Goal: Task Accomplishment & Management: Use online tool/utility

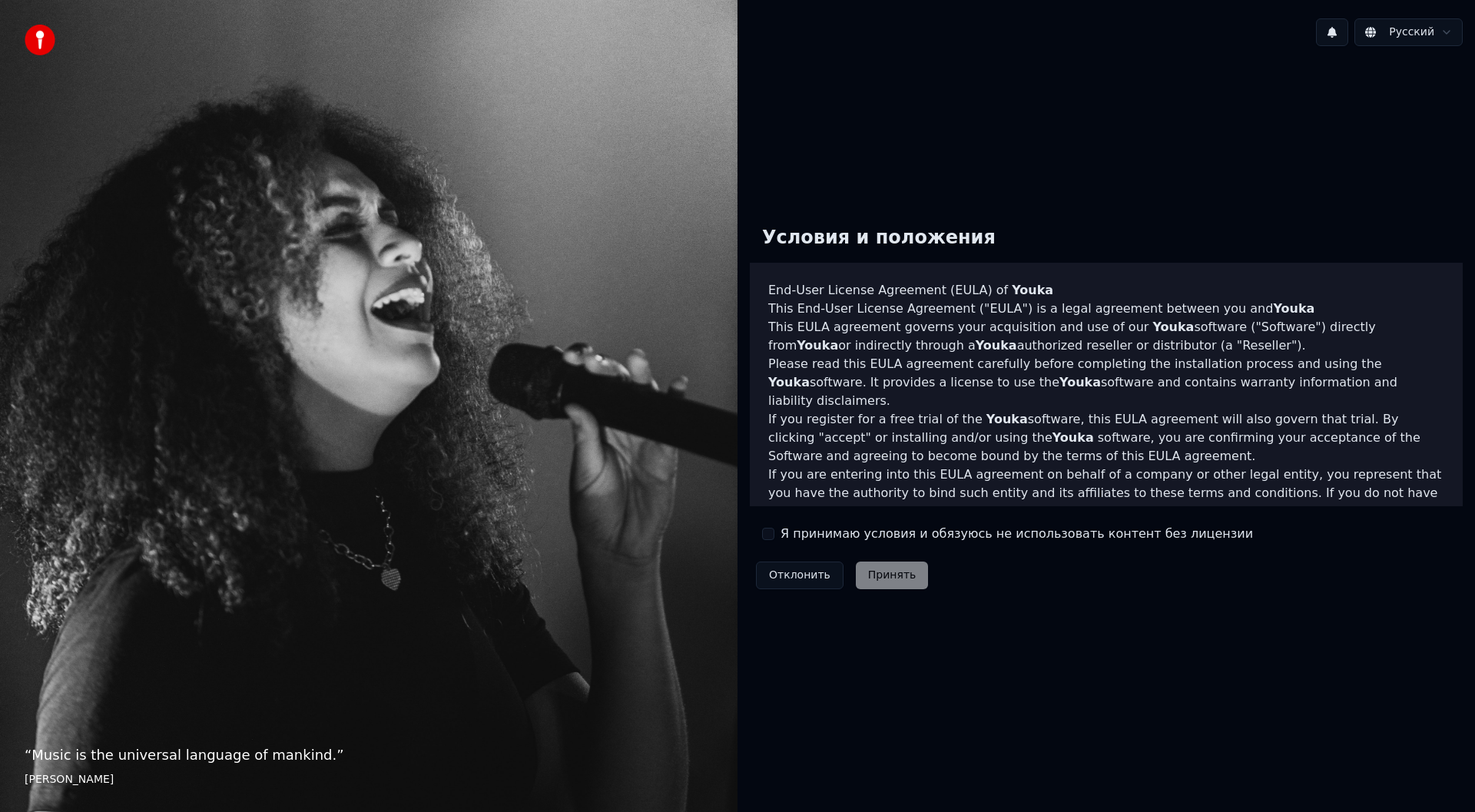
click at [791, 523] on div "Условия и положения End-User License Agreement (EULA) of Youka This End-User Li…" at bounding box center [1106, 404] width 713 height 381
click at [775, 534] on div "Я принимаю условия и обязуюсь не использовать контент без лицензии" at bounding box center [1008, 533] width 491 height 18
click at [769, 533] on button "Я принимаю условия и обязуюсь не использовать контент без лицензии" at bounding box center [769, 534] width 13 height 13
click at [866, 574] on button "Принять" at bounding box center [892, 575] width 73 height 28
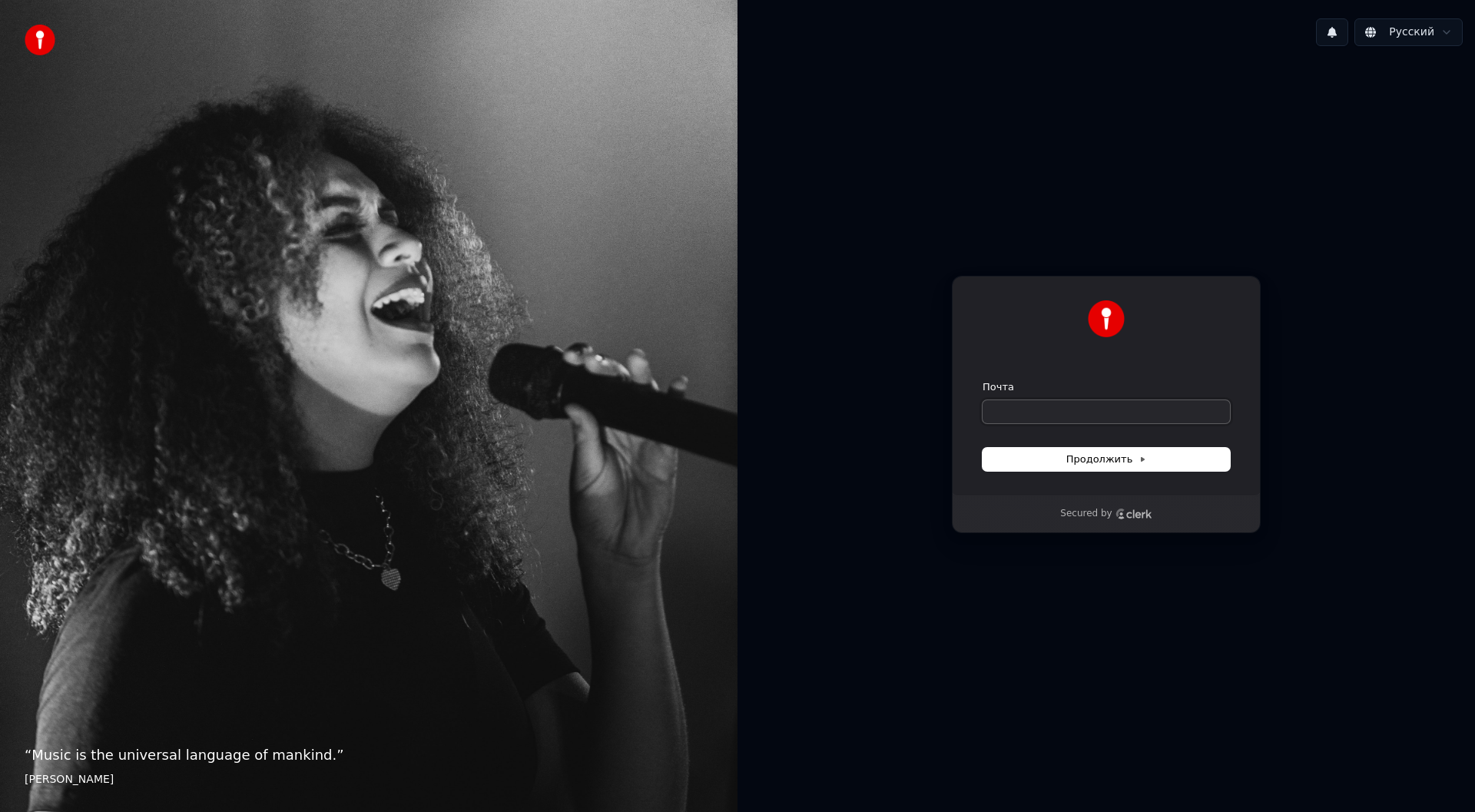
click at [1056, 413] on input "Почта" at bounding box center [1106, 412] width 248 height 23
type input "*"
click at [1053, 450] on button "Продолжить" at bounding box center [1106, 459] width 248 height 23
type input "**********"
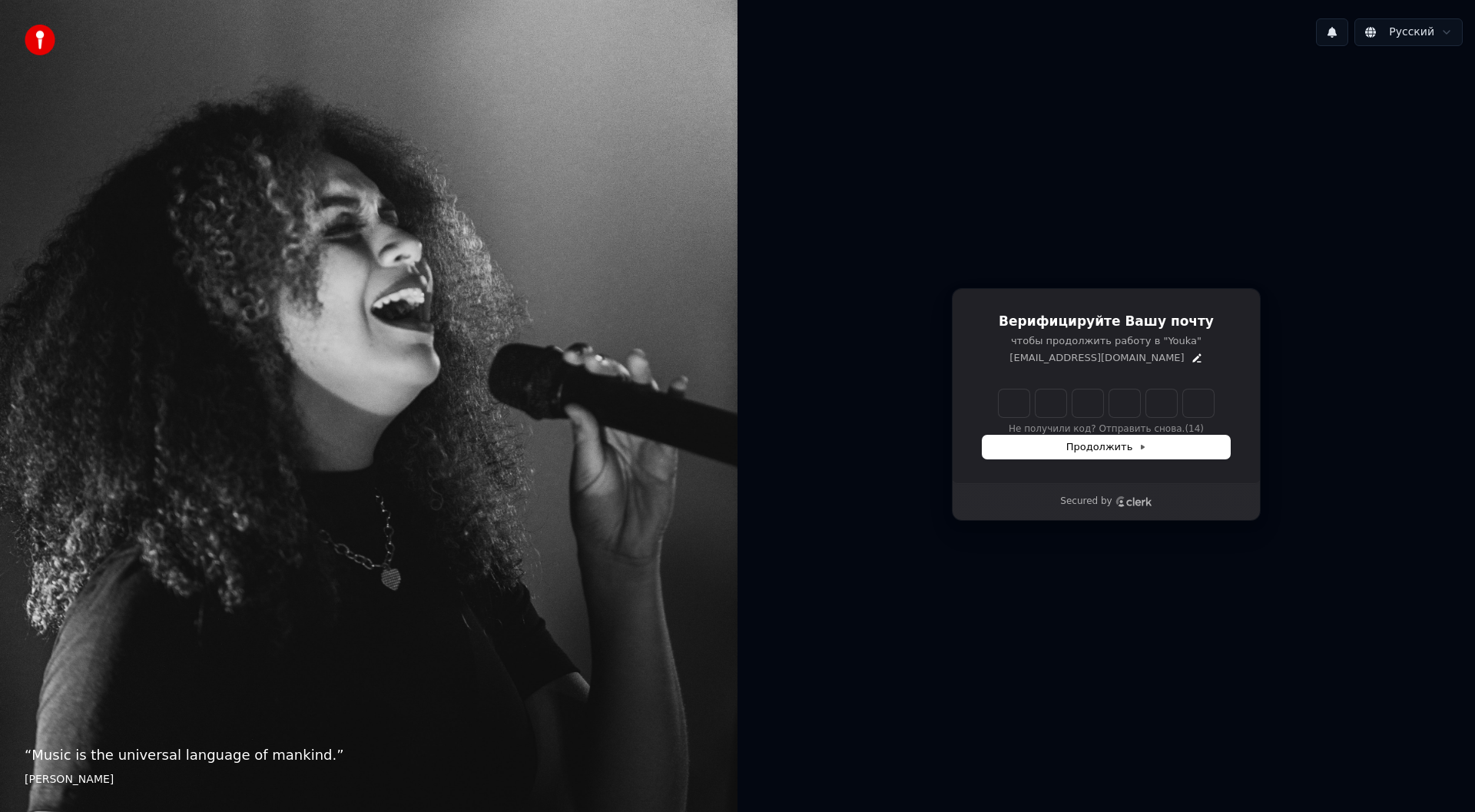
click at [1023, 399] on input "Enter verification code" at bounding box center [1107, 403] width 215 height 28
paste input "******"
type input "******"
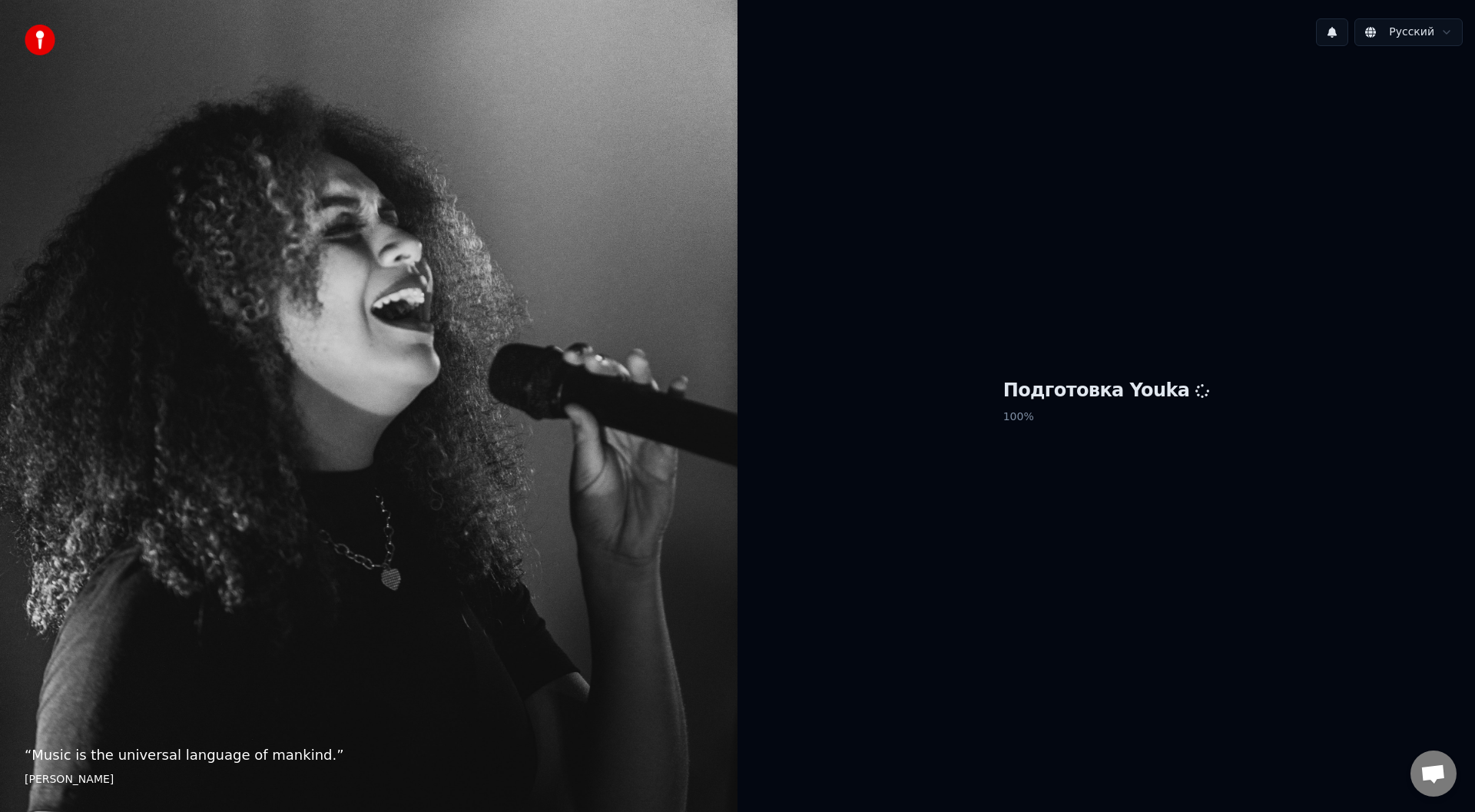
click at [1018, 422] on div "Подготовка Youka 100 %" at bounding box center [1107, 404] width 738 height 692
click at [1019, 421] on div "Подготовка Youka 100 %" at bounding box center [1107, 404] width 738 height 692
click at [974, 468] on div "Подготовка Youka 100 %" at bounding box center [1107, 404] width 738 height 692
click at [1098, 383] on h1 "Подготовка Youka" at bounding box center [1107, 390] width 207 height 25
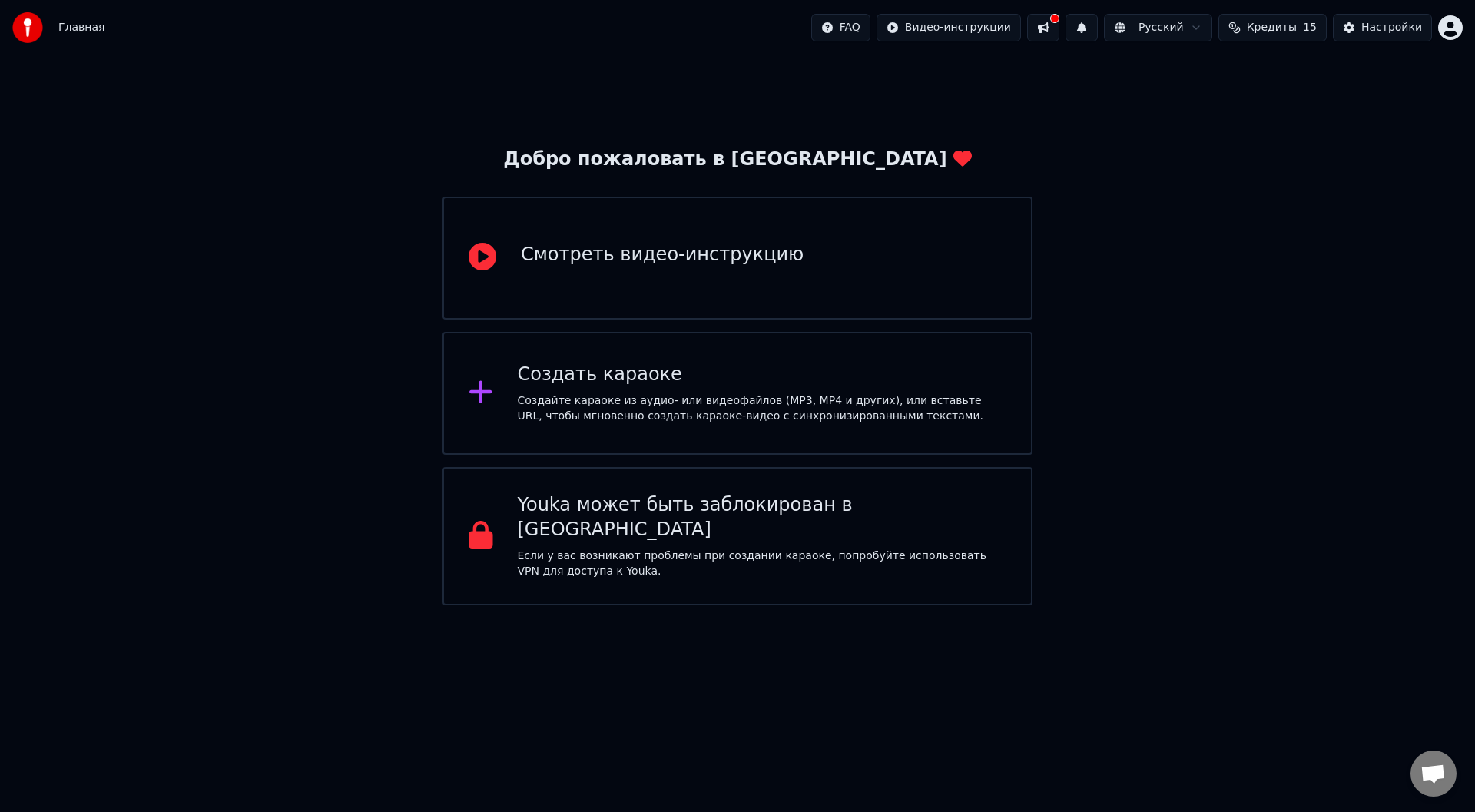
click at [591, 391] on div "Создать караоке Создайте караоке из аудио- или видеофайлов (MP3, MP4 и других),…" at bounding box center [762, 393] width 489 height 62
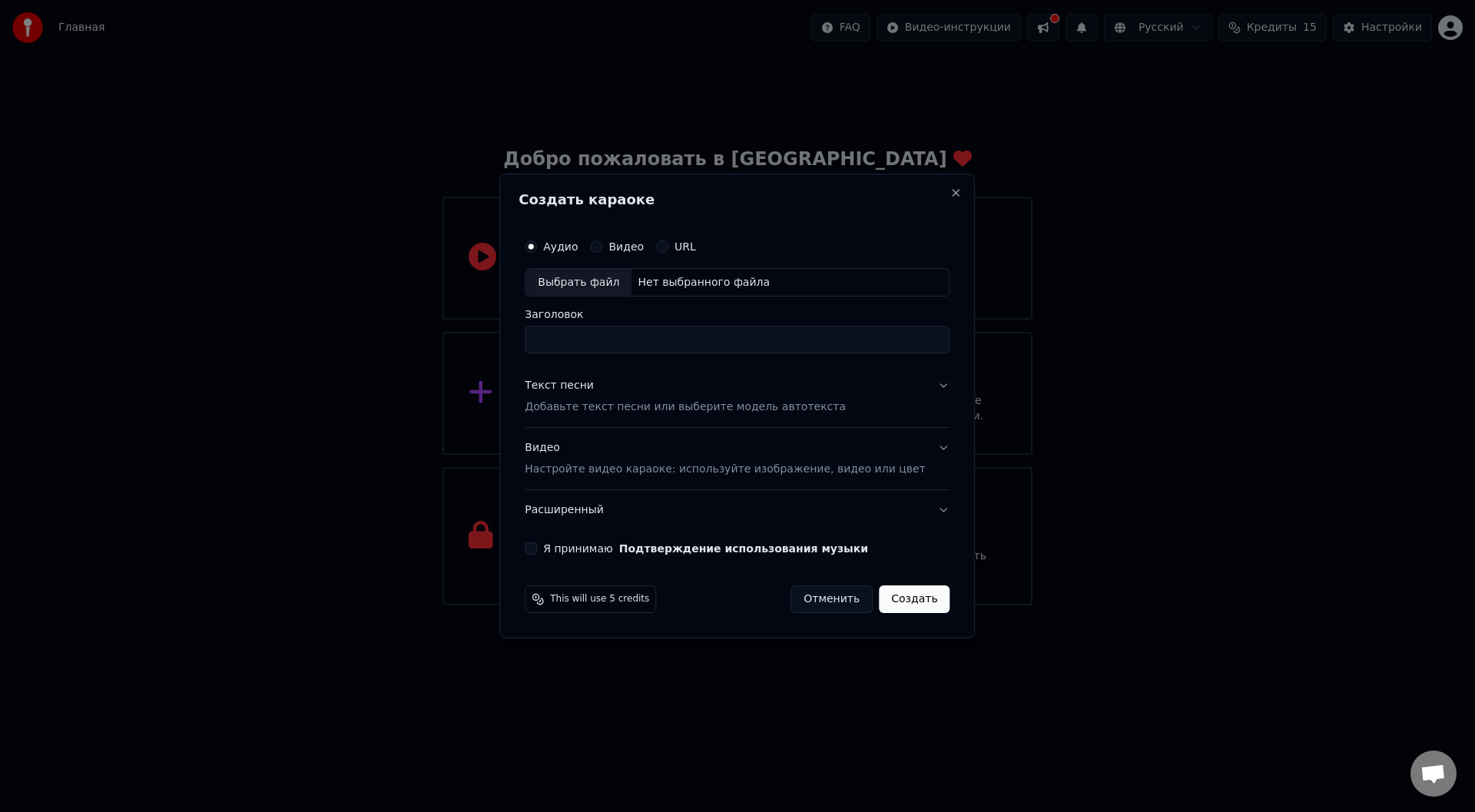
click at [615, 282] on div "Выбрать файл" at bounding box center [579, 283] width 106 height 28
type input "**********"
click at [654, 389] on div "Текст песни Добавьте текст песни или выберите модель автотекста" at bounding box center [686, 397] width 321 height 37
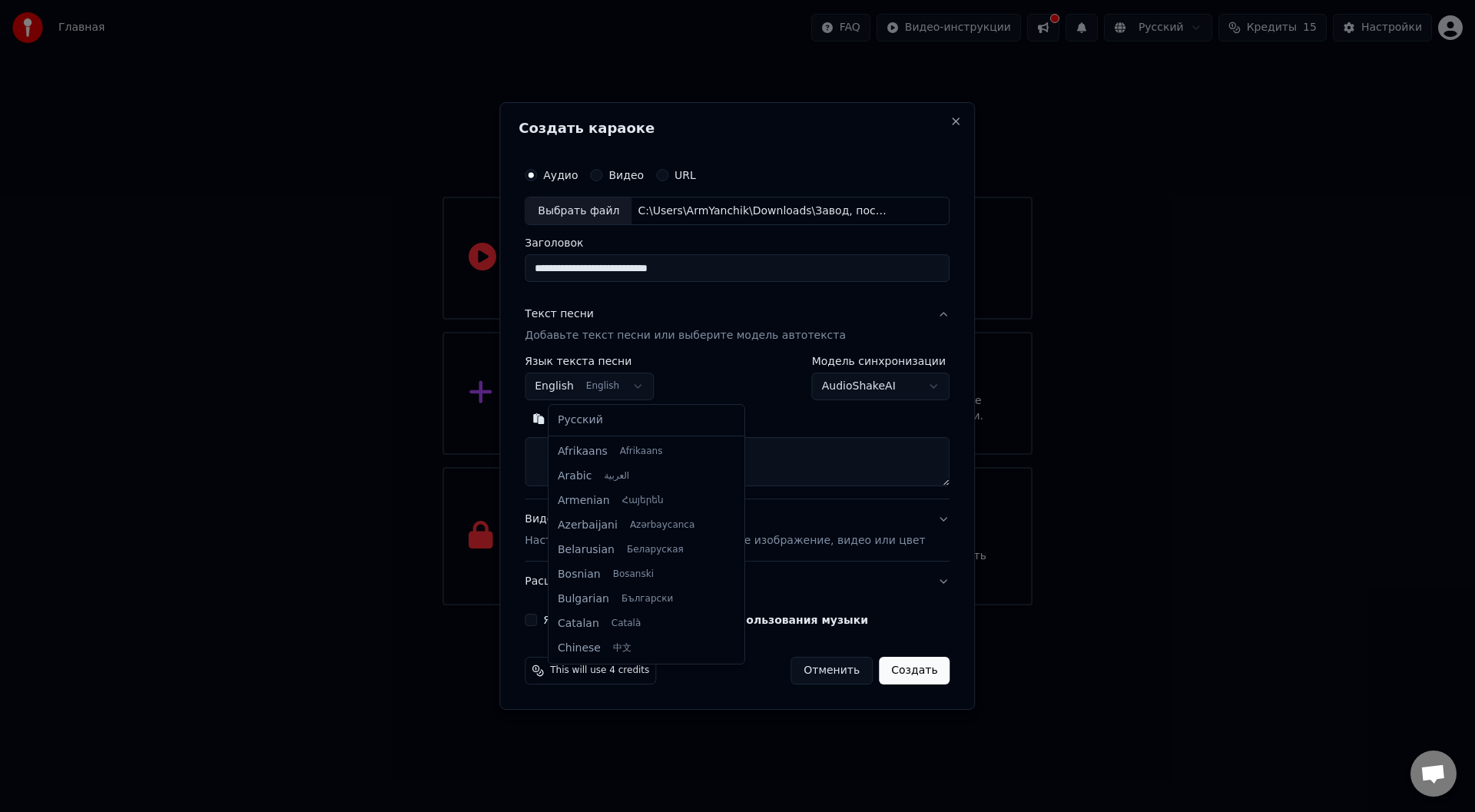
click at [643, 385] on body "**********" at bounding box center [737, 302] width 1475 height 605
select select "**"
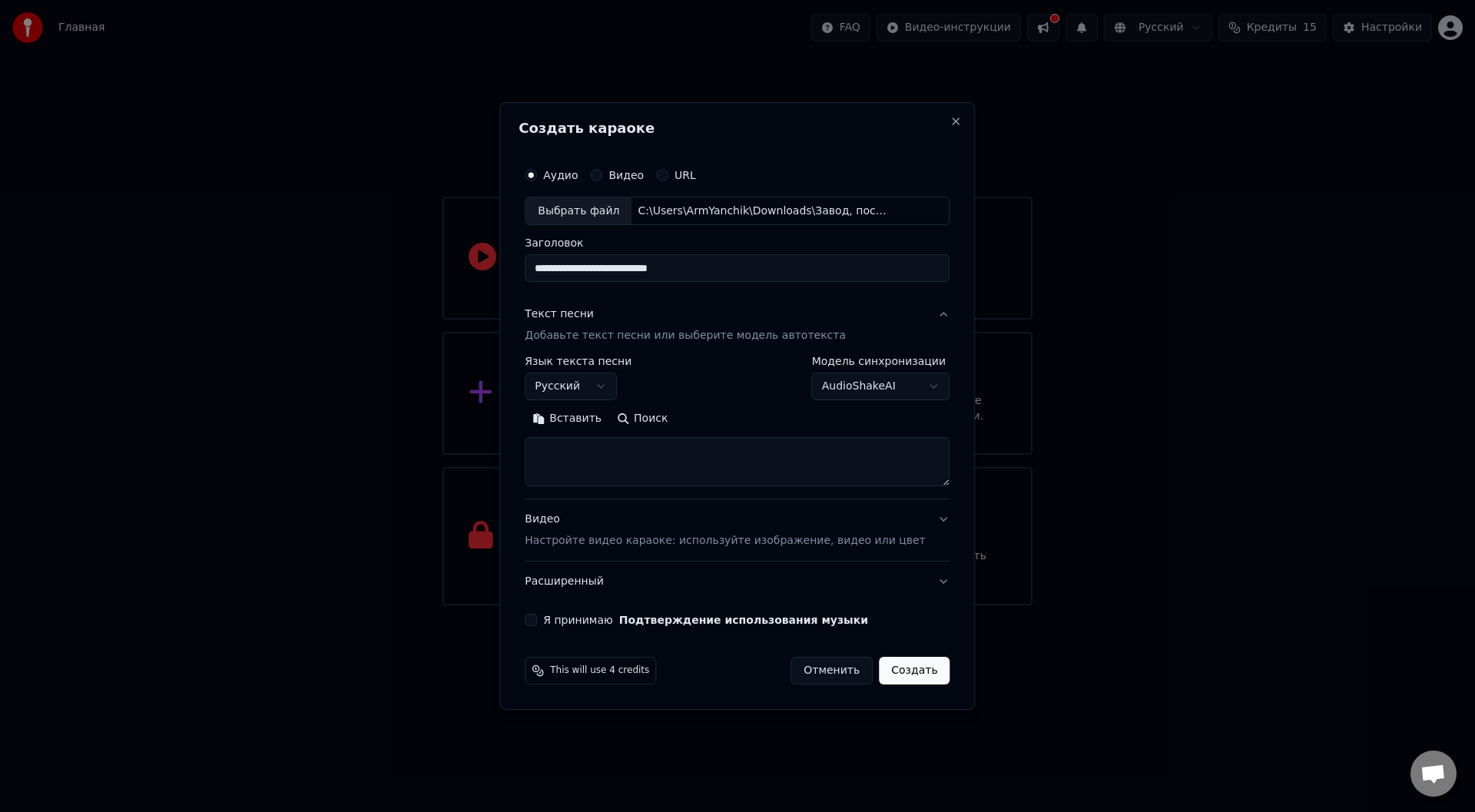
click at [586, 453] on textarea at bounding box center [737, 462] width 425 height 49
paste textarea "**********"
drag, startPoint x: 770, startPoint y: 447, endPoint x: 691, endPoint y: 457, distance: 79.6
click at [691, 457] on textarea "**********" at bounding box center [714, 462] width 379 height 49
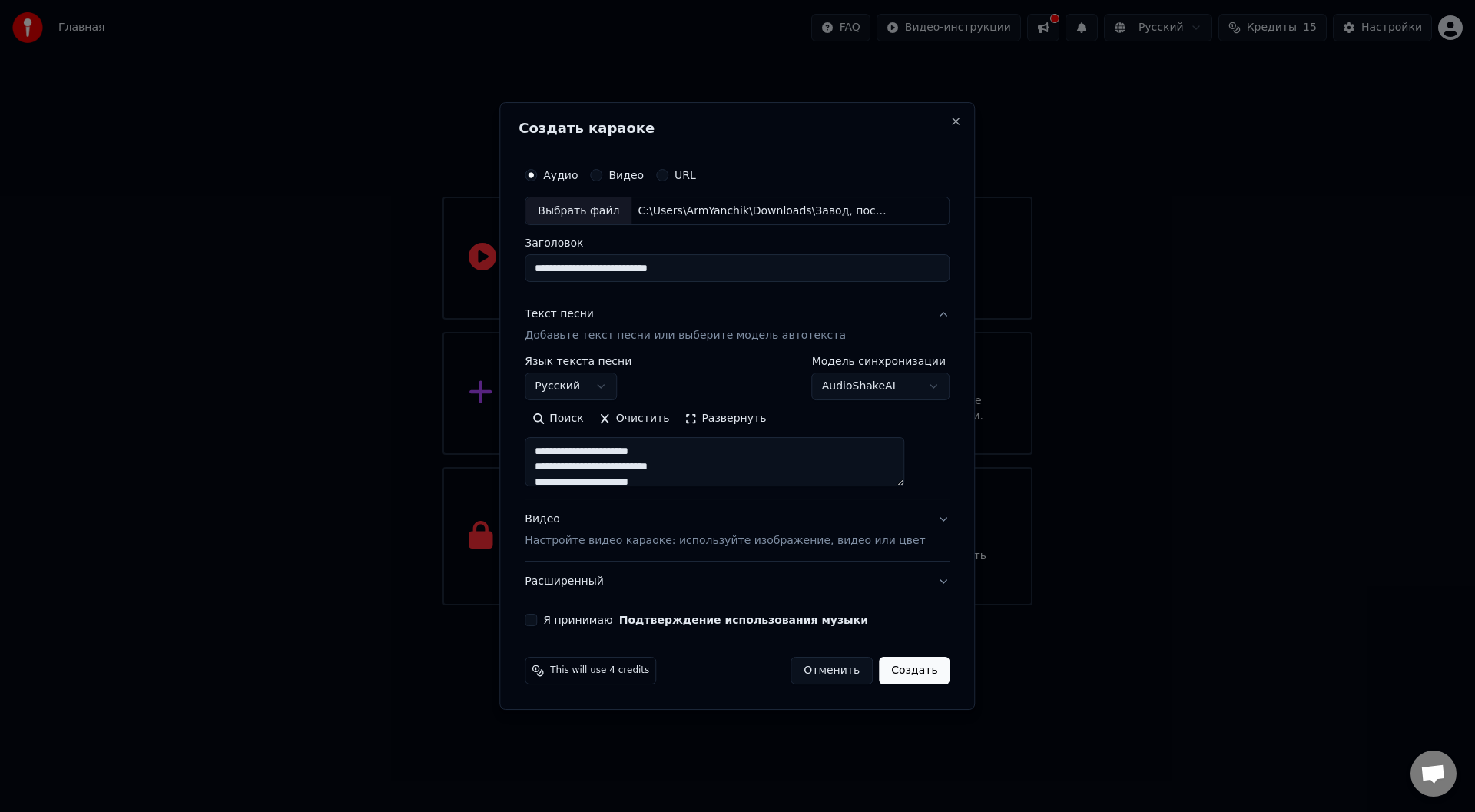
type textarea "**********"
click at [815, 395] on body "**********" at bounding box center [737, 302] width 1475 height 605
click at [808, 389] on body "**********" at bounding box center [737, 302] width 1475 height 605
click at [664, 544] on p "Настройте видео караоке: используйте изображение, видео или цвет" at bounding box center [725, 541] width 401 height 15
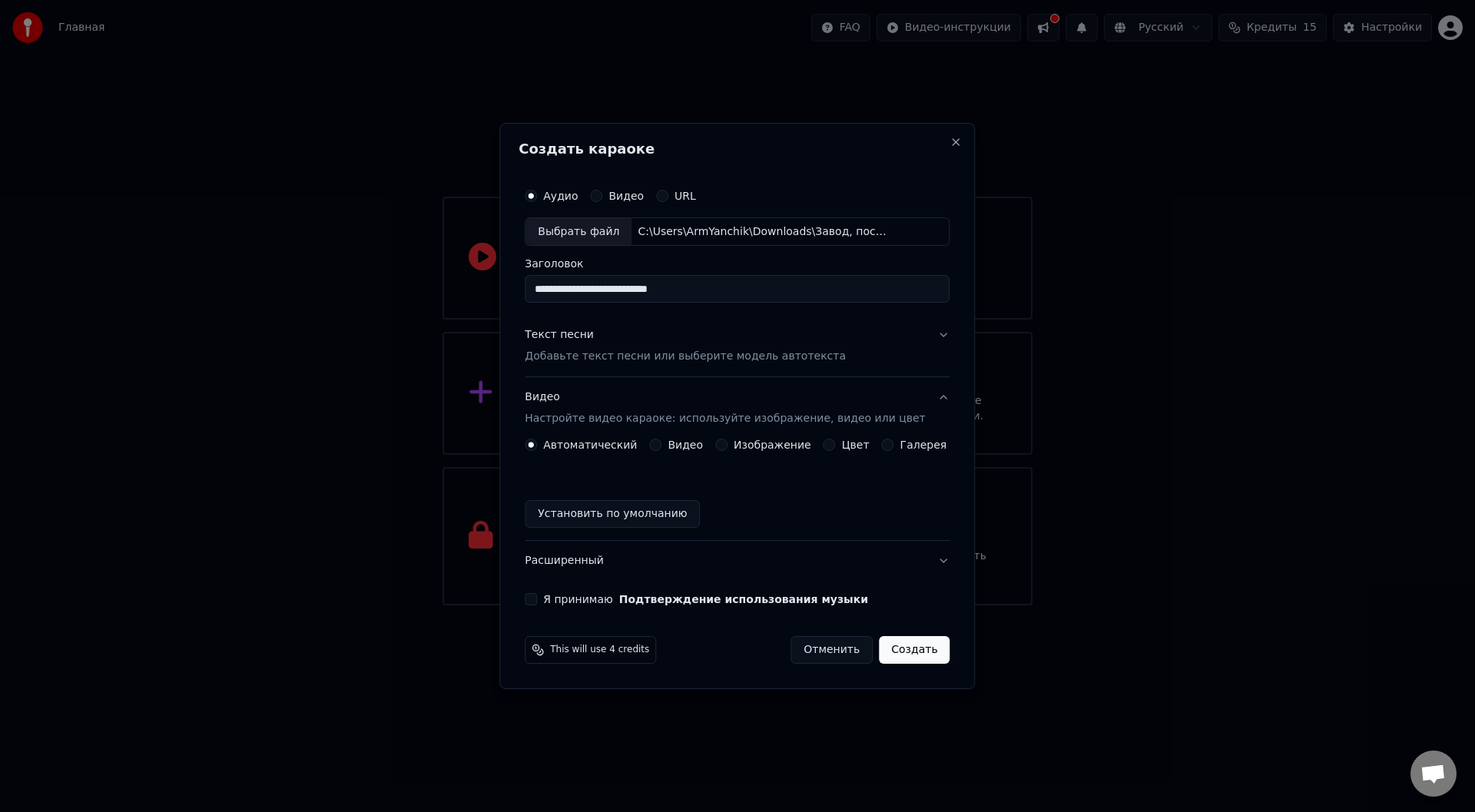
click at [599, 596] on label "Я принимаю Подтверждение использования музыки" at bounding box center [705, 599] width 325 height 11
click at [537, 596] on button "Я принимаю Подтверждение использования музыки" at bounding box center [531, 599] width 13 height 13
click at [927, 648] on button "Создать" at bounding box center [914, 650] width 70 height 28
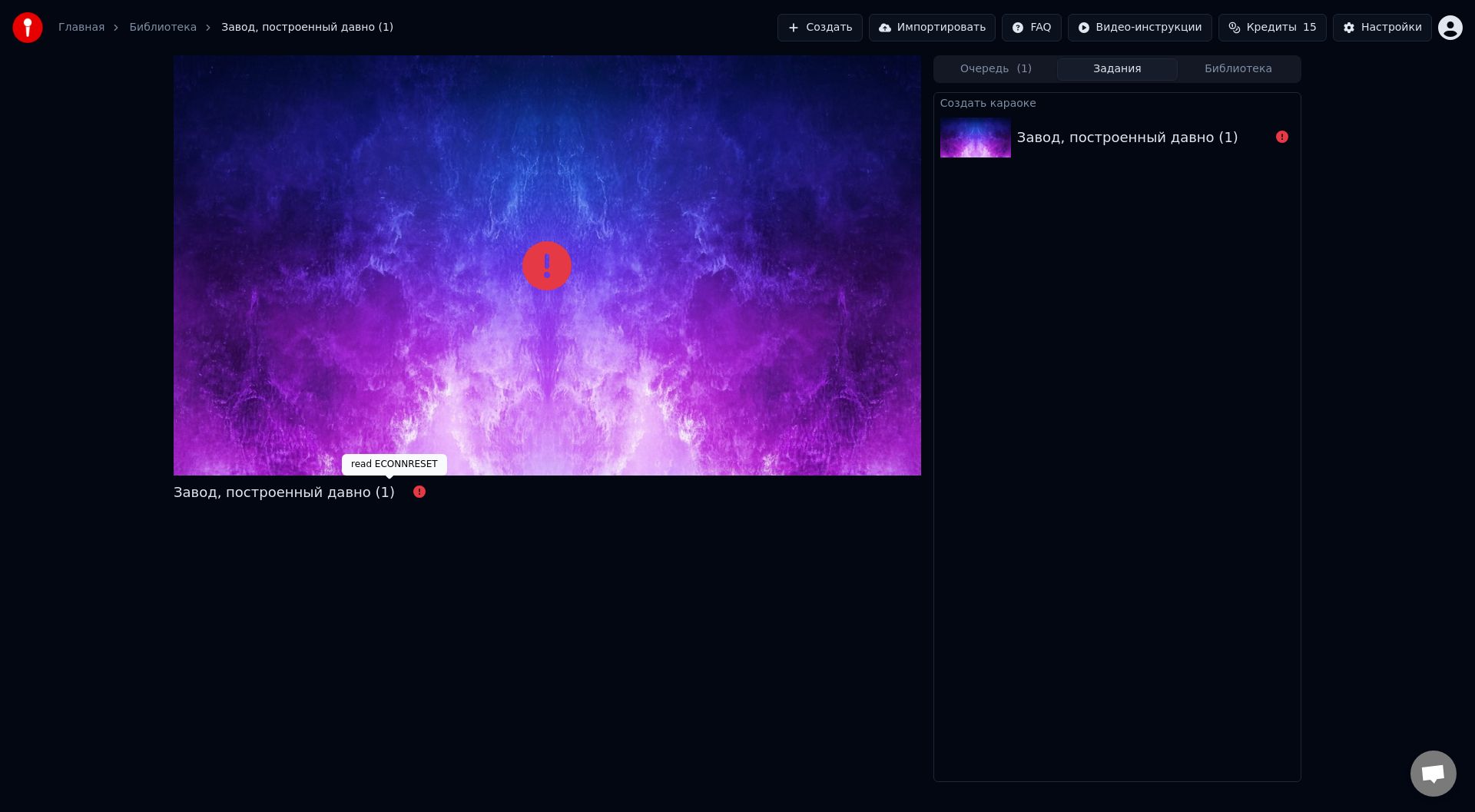
click at [413, 492] on icon at bounding box center [420, 491] width 13 height 13
click at [1234, 131] on div "Завод, построенный давно (1)" at bounding box center [1143, 137] width 253 height 21
click at [1285, 137] on icon at bounding box center [1283, 137] width 13 height 13
click at [1034, 135] on div "Завод, построенный давно (1)" at bounding box center [1128, 137] width 222 height 21
click at [982, 71] on button "Очередь ( 1 )" at bounding box center [996, 70] width 121 height 22
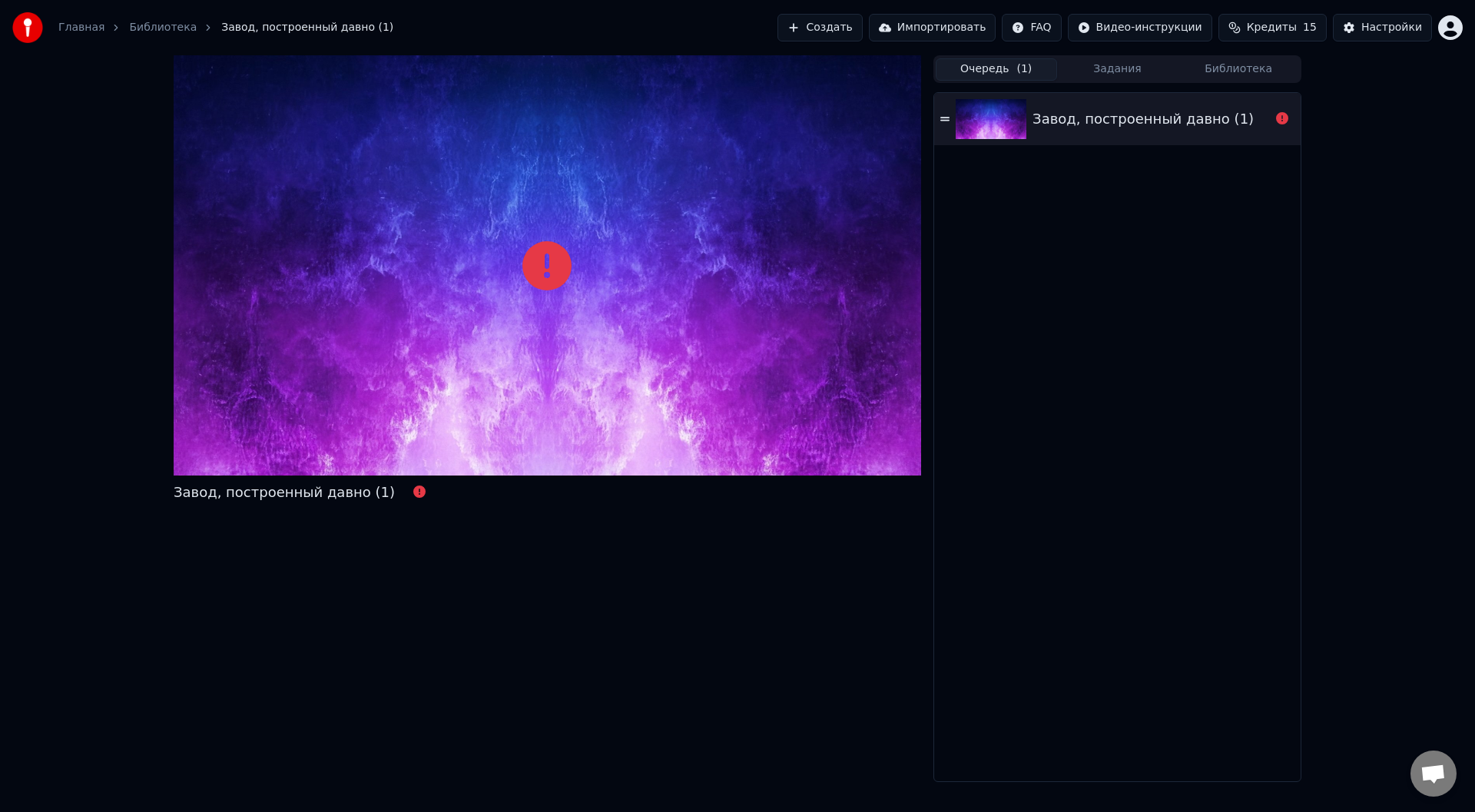
click at [1108, 104] on div "Завод, построенный давно (1)" at bounding box center [1117, 119] width 367 height 52
click at [543, 263] on icon at bounding box center [547, 266] width 49 height 49
click at [546, 264] on icon at bounding box center [547, 266] width 49 height 49
click at [850, 26] on button "Создать" at bounding box center [819, 27] width 85 height 28
drag, startPoint x: 694, startPoint y: 294, endPoint x: 686, endPoint y: 291, distance: 8.5
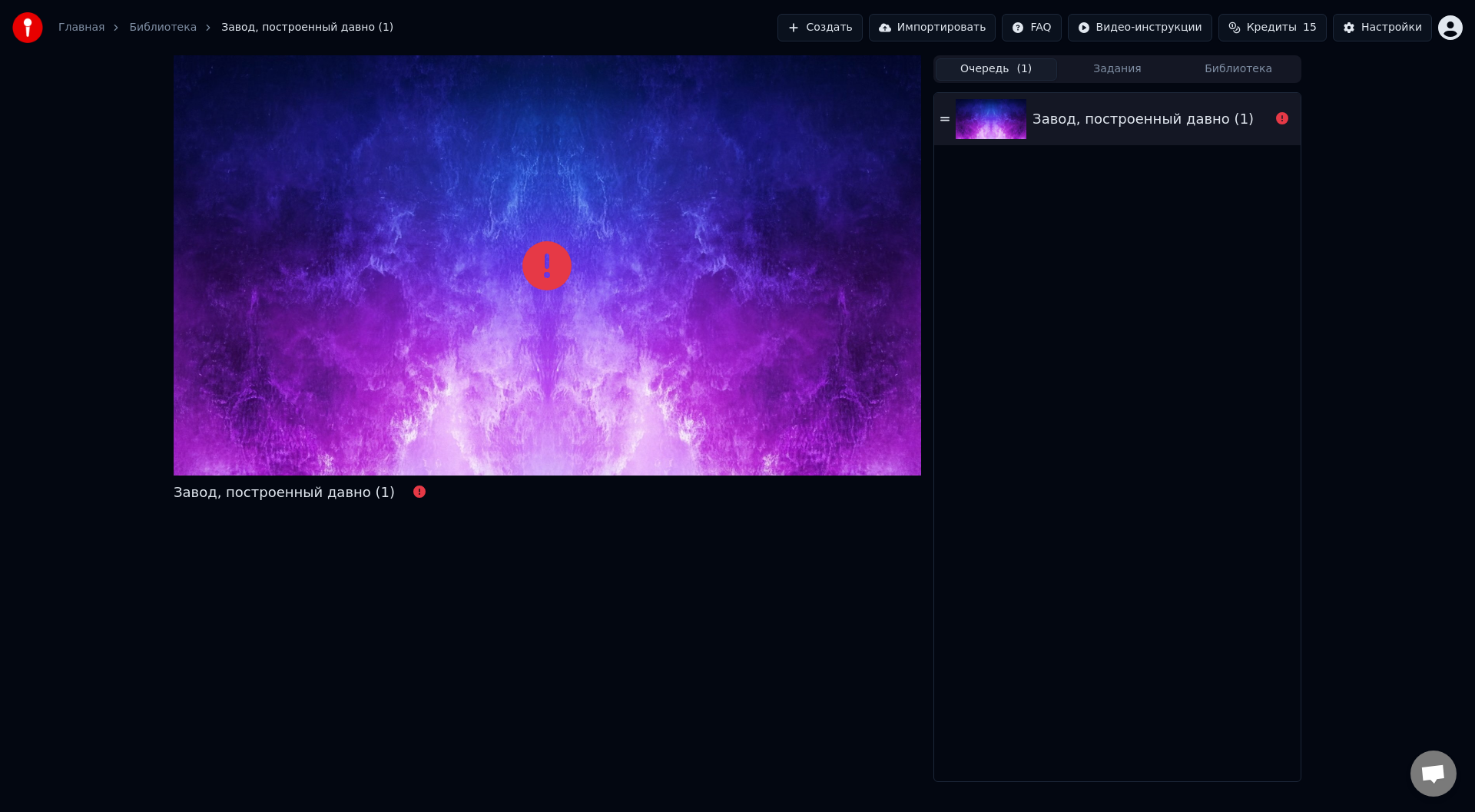
click at [693, 292] on div at bounding box center [547, 265] width 747 height 420
click at [625, 275] on div at bounding box center [547, 265] width 747 height 420
click at [557, 273] on icon at bounding box center [547, 266] width 49 height 49
click at [557, 266] on icon at bounding box center [547, 266] width 49 height 49
click at [554, 265] on icon at bounding box center [547, 266] width 49 height 49
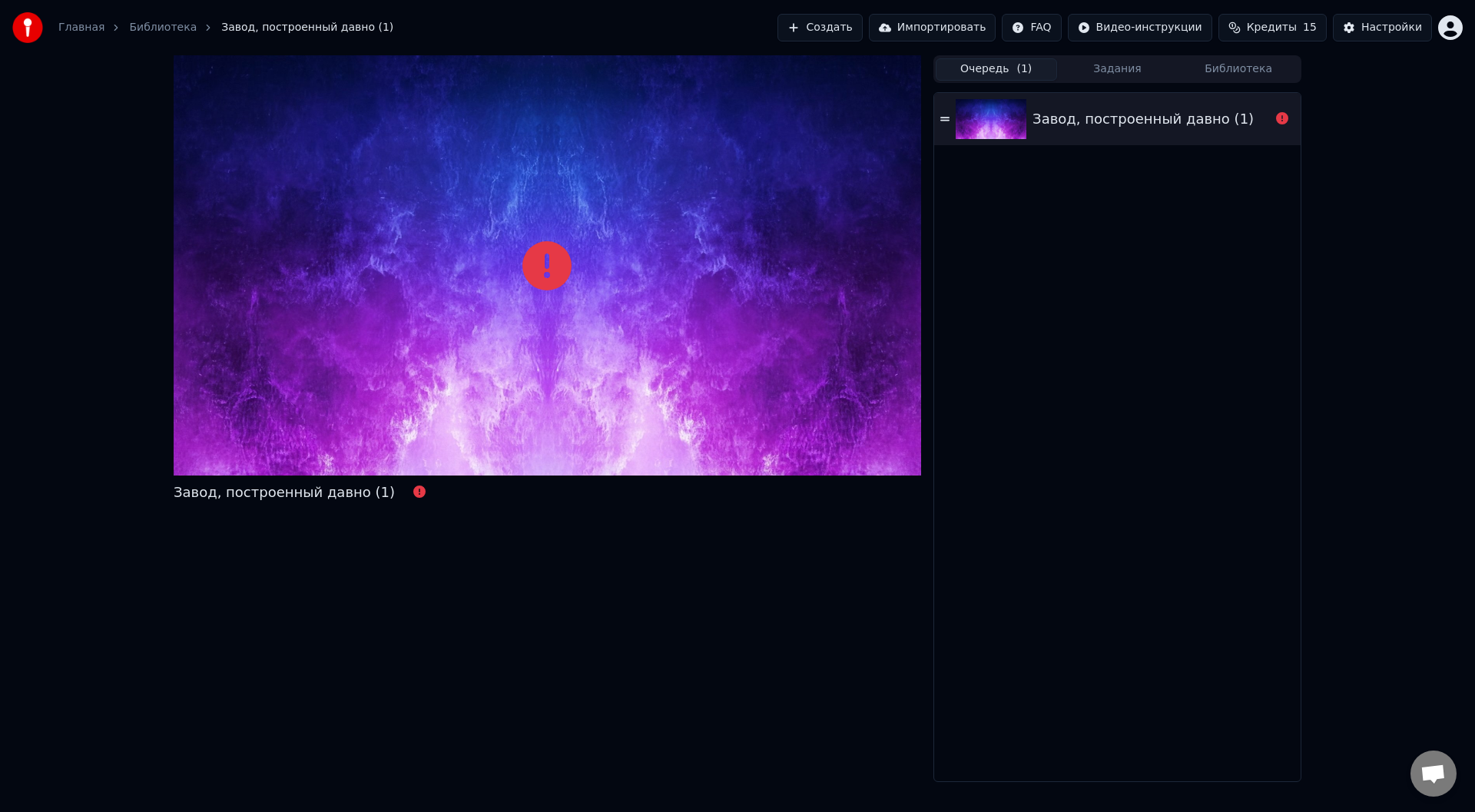
click at [1161, 131] on div "Завод, построенный давно (1)" at bounding box center [1117, 119] width 367 height 52
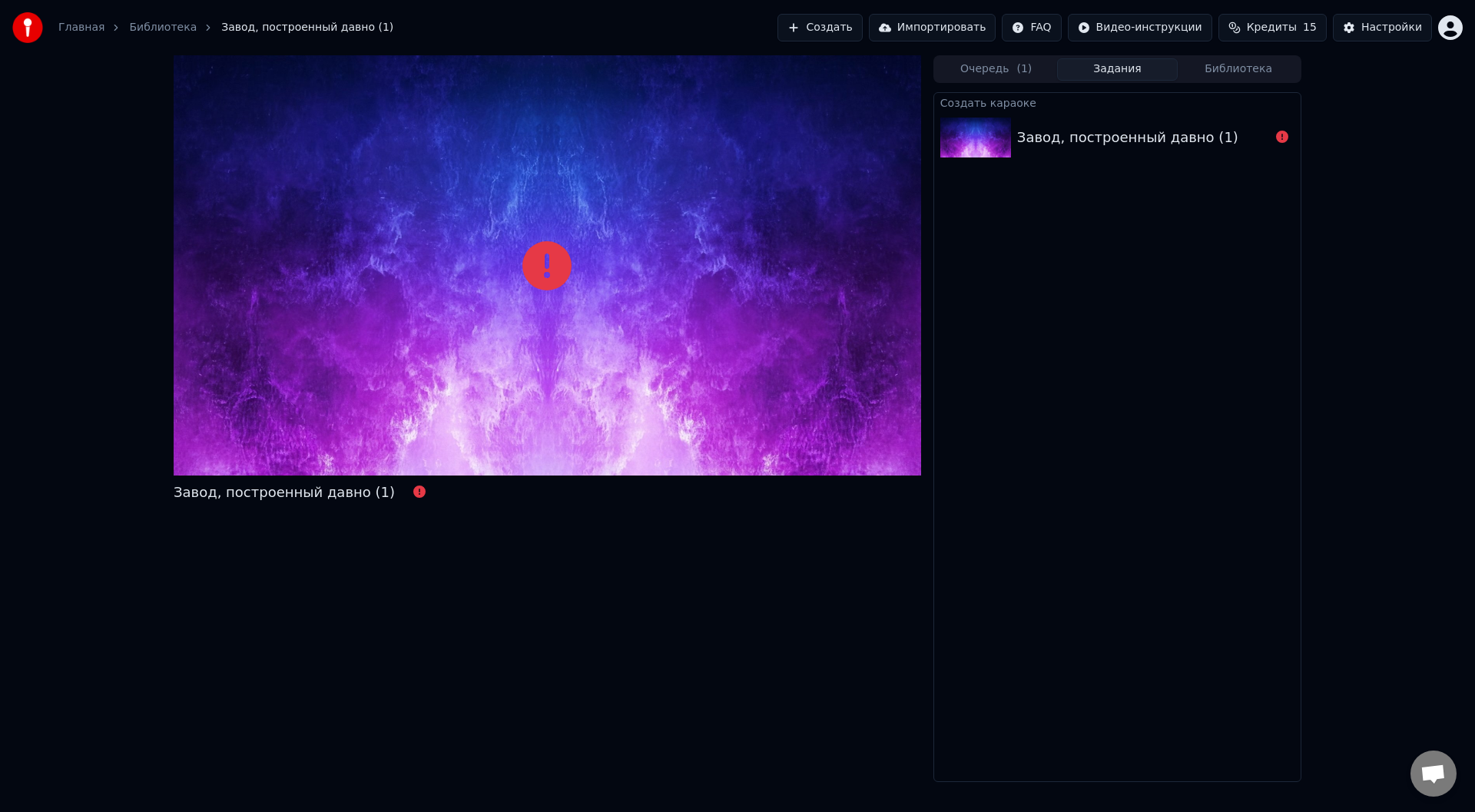
click at [1122, 70] on button "Задания" at bounding box center [1117, 70] width 121 height 22
click at [1024, 130] on div "Завод, построенный давно (1)" at bounding box center [1128, 137] width 222 height 21
click at [1021, 133] on div "Завод, построенный давно (1)" at bounding box center [1128, 137] width 222 height 21
drag, startPoint x: 1021, startPoint y: 133, endPoint x: 1005, endPoint y: 108, distance: 29.7
click at [1016, 131] on div "Завод, построенный давно (1)" at bounding box center [1117, 138] width 367 height 52
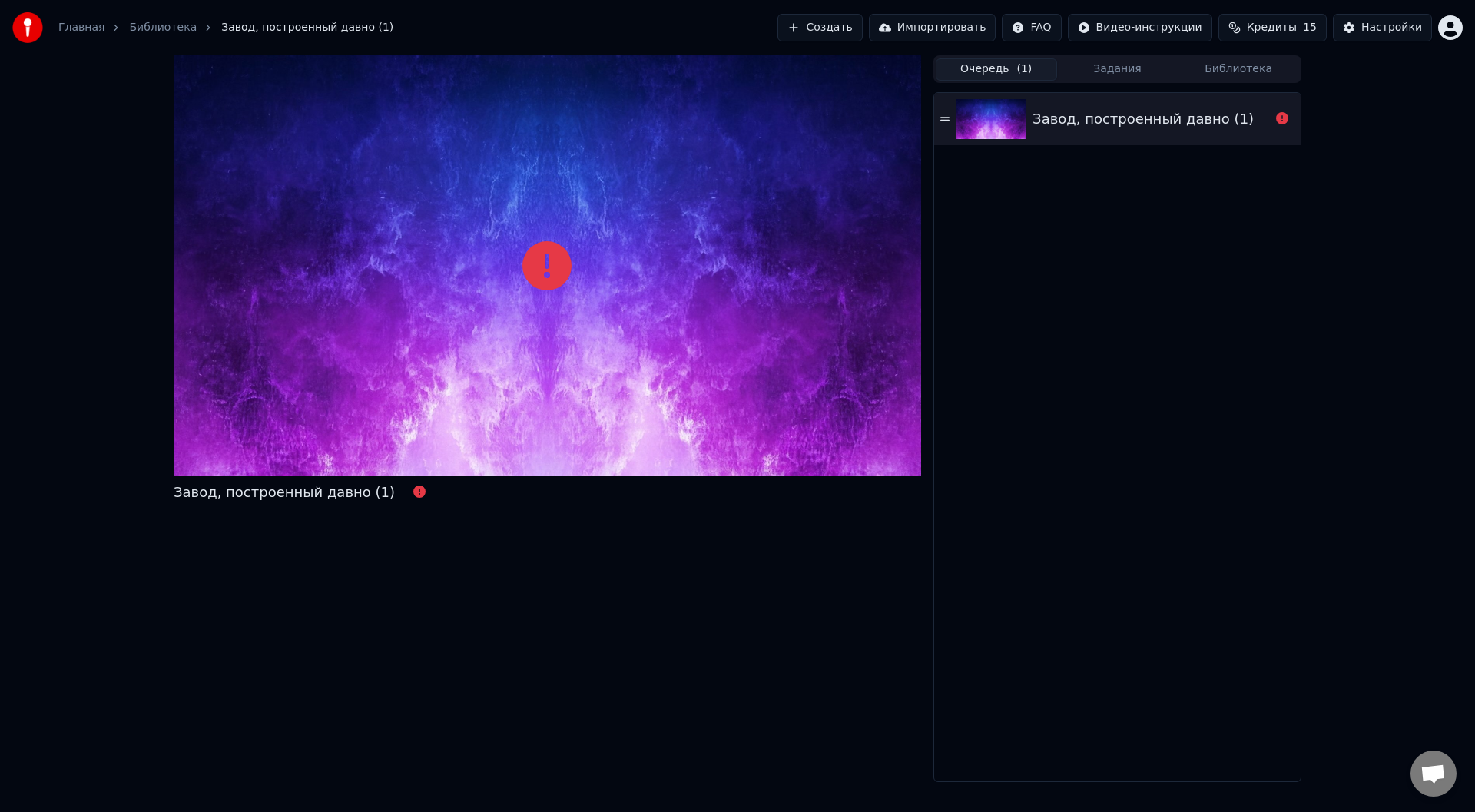
click at [994, 67] on button "Очередь ( 1 )" at bounding box center [996, 70] width 121 height 22
click at [1388, 18] on button "Настройки" at bounding box center [1382, 27] width 99 height 28
click at [862, 25] on button "Создать" at bounding box center [819, 27] width 85 height 28
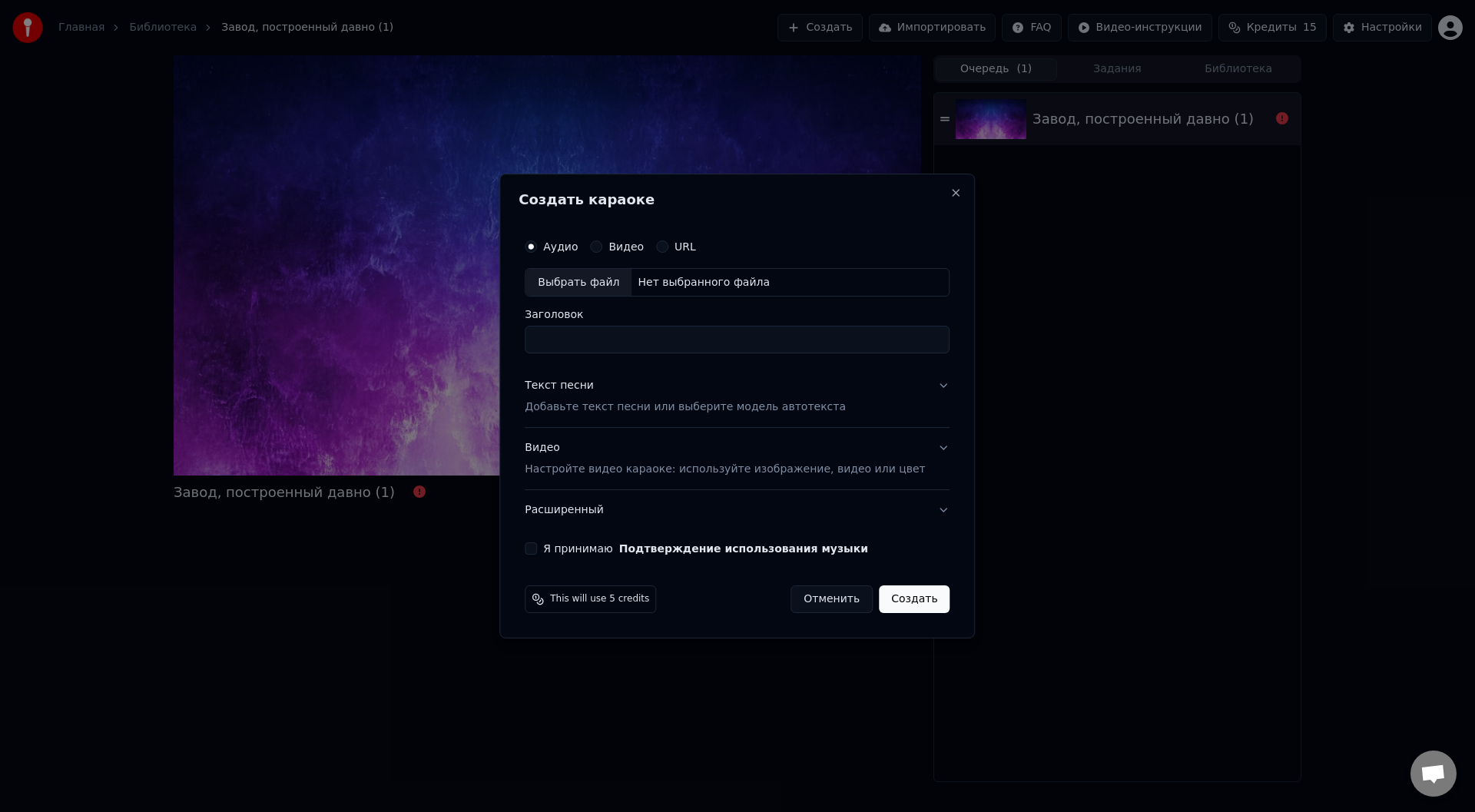
click at [679, 286] on div "Нет выбранного файла" at bounding box center [704, 282] width 144 height 15
type input "**********"
click at [639, 411] on p "Добавьте текст песни или выберите модель автотекста" at bounding box center [686, 408] width 321 height 15
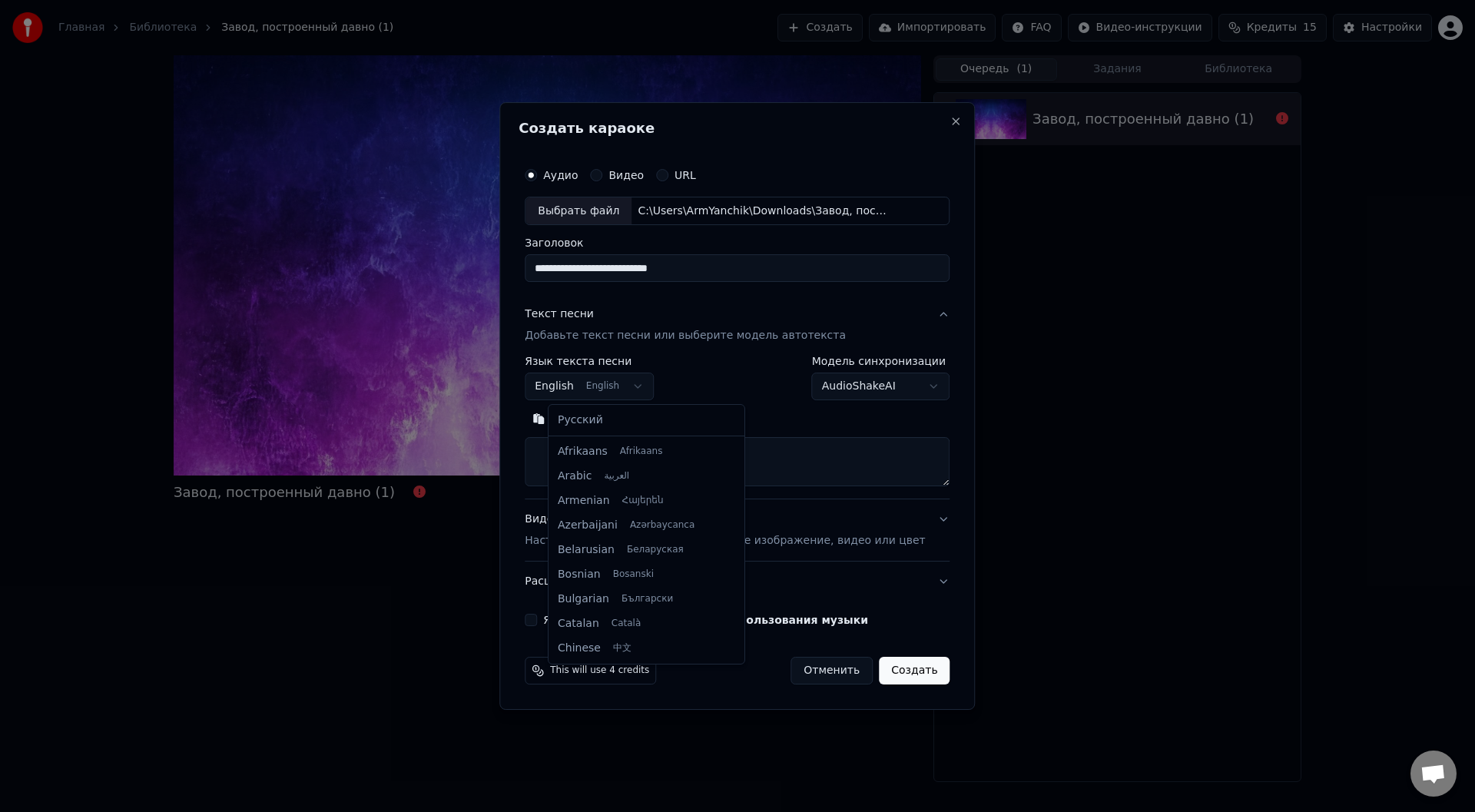
click at [618, 379] on body "**********" at bounding box center [737, 406] width 1475 height 812
select select "**"
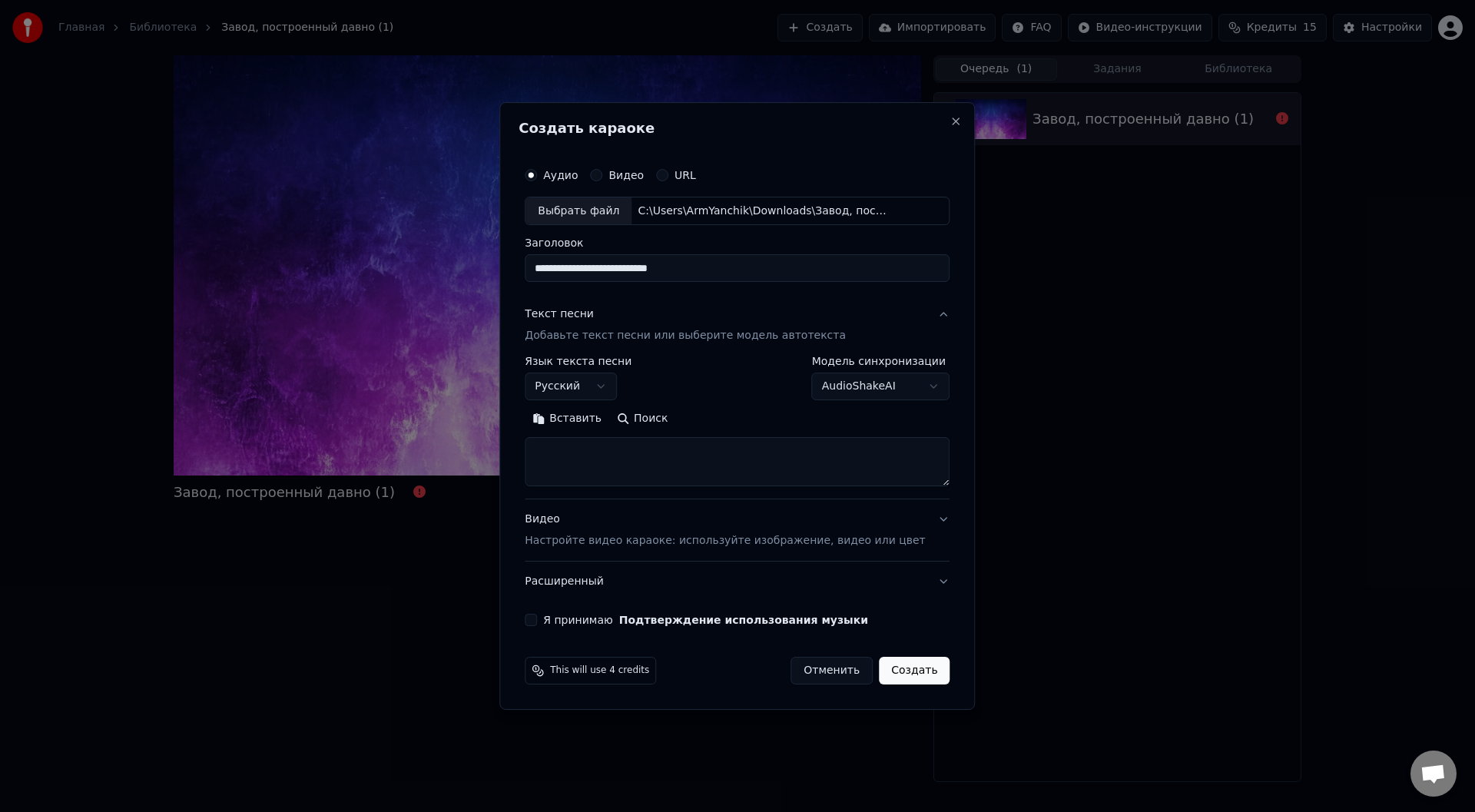
click at [595, 416] on button "Вставить" at bounding box center [567, 419] width 85 height 25
drag, startPoint x: 762, startPoint y: 449, endPoint x: 693, endPoint y: 452, distance: 69.1
click at [693, 452] on textarea "**********" at bounding box center [714, 462] width 379 height 49
type textarea "**********"
click at [708, 526] on div "Видео Настройте видео караоке: используйте изображение, видео или цвет" at bounding box center [725, 530] width 401 height 37
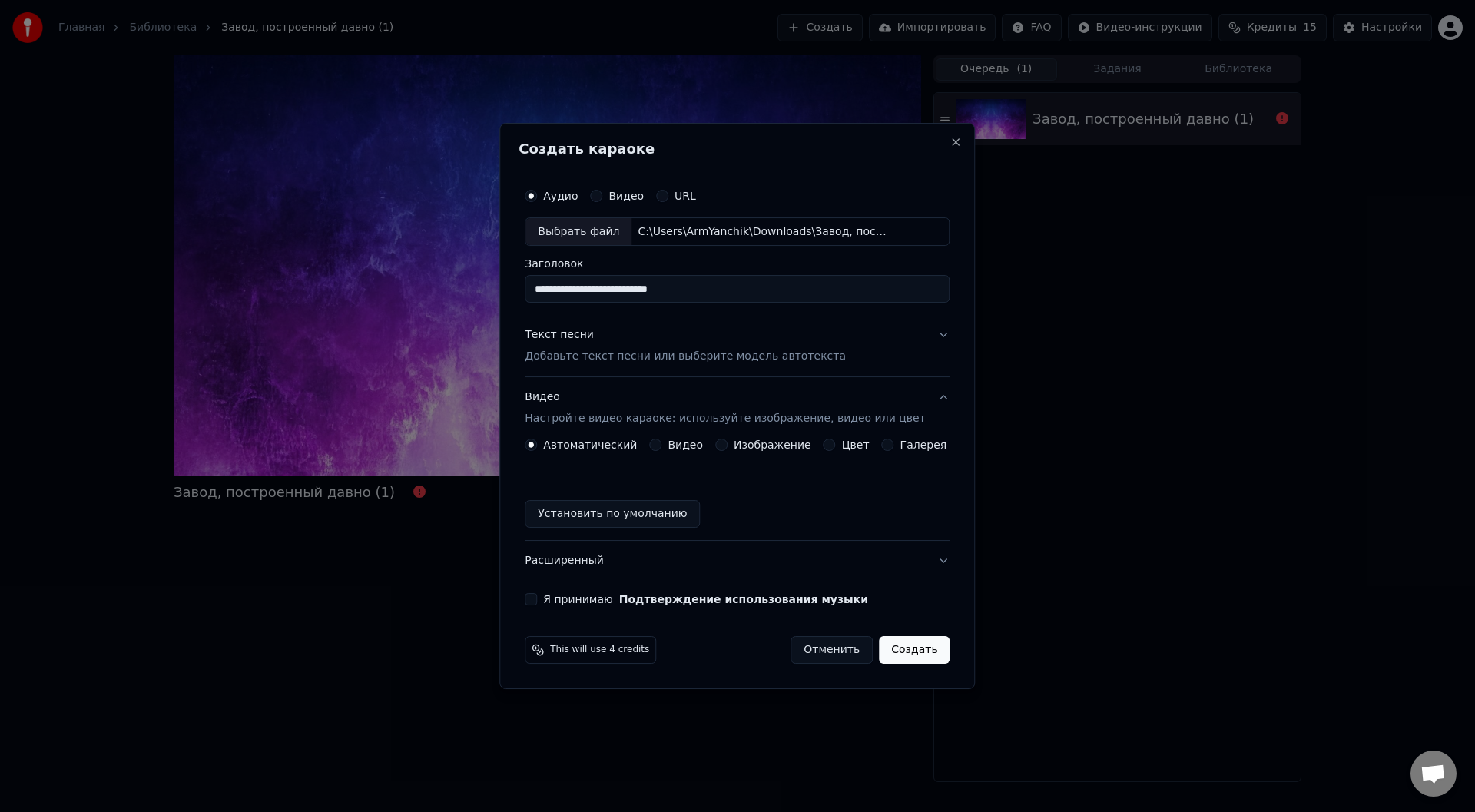
click at [845, 446] on label "Цвет" at bounding box center [856, 445] width 28 height 11
click at [836, 446] on button "Цвет" at bounding box center [830, 445] width 13 height 13
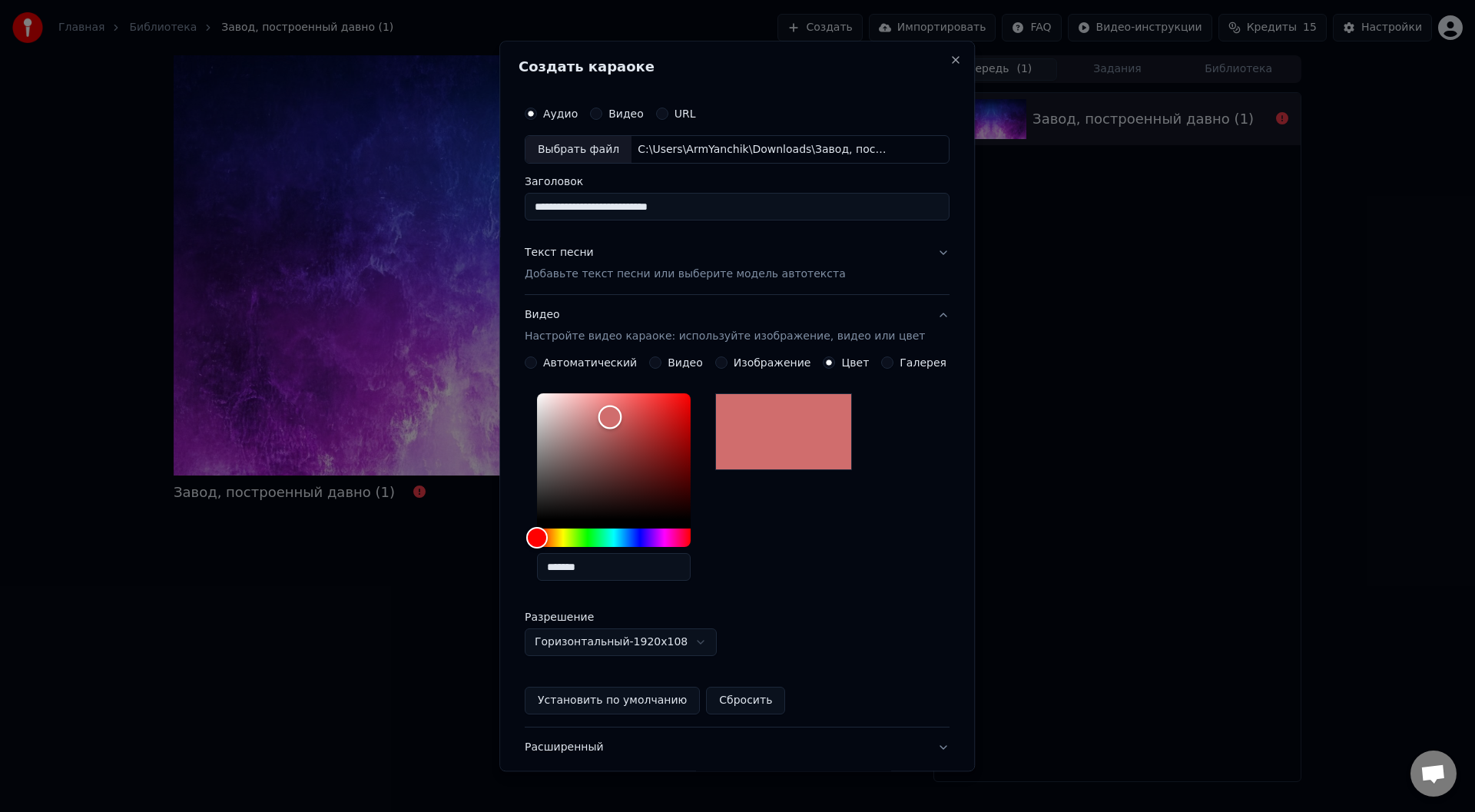
drag, startPoint x: 572, startPoint y: 446, endPoint x: 621, endPoint y: 417, distance: 56.9
click at [621, 417] on div "Color" at bounding box center [614, 457] width 154 height 126
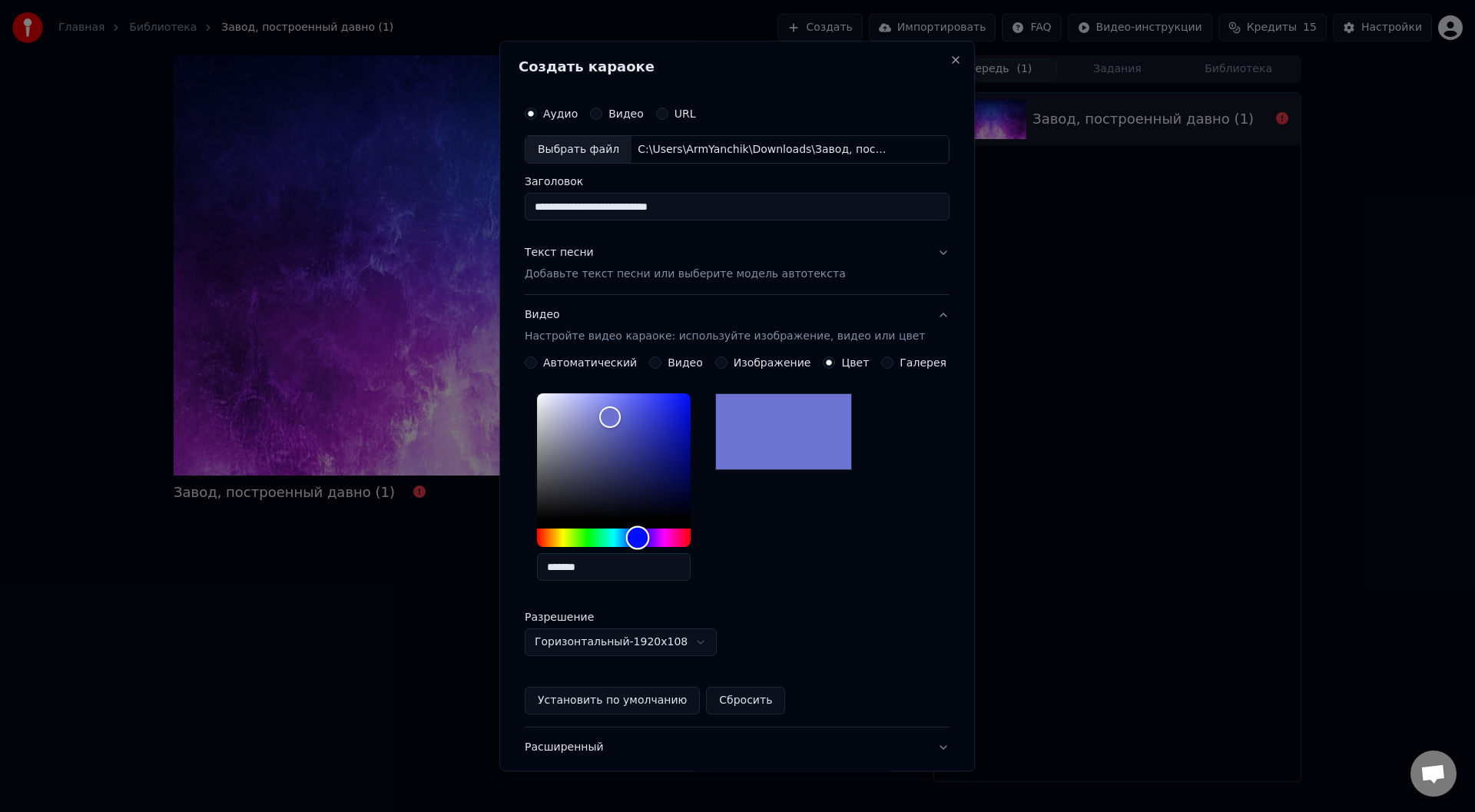
drag, startPoint x: 632, startPoint y: 540, endPoint x: 652, endPoint y: 505, distance: 40.3
click at [649, 537] on div "Hue" at bounding box center [614, 538] width 154 height 18
type input "*******"
drag, startPoint x: 649, startPoint y: 416, endPoint x: 681, endPoint y: 408, distance: 33.0
click at [681, 408] on div "Color" at bounding box center [614, 457] width 154 height 126
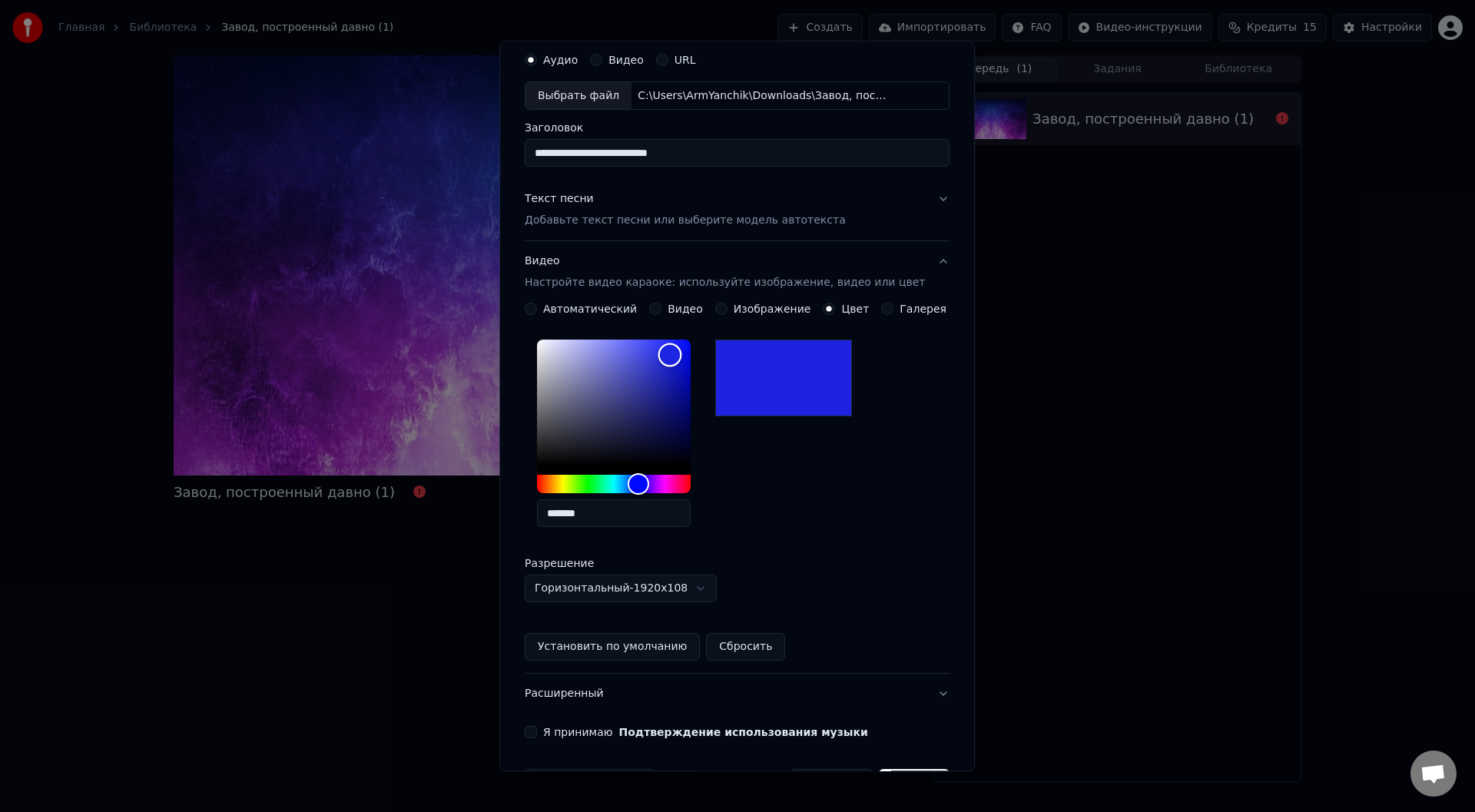
scroll to position [104, 0]
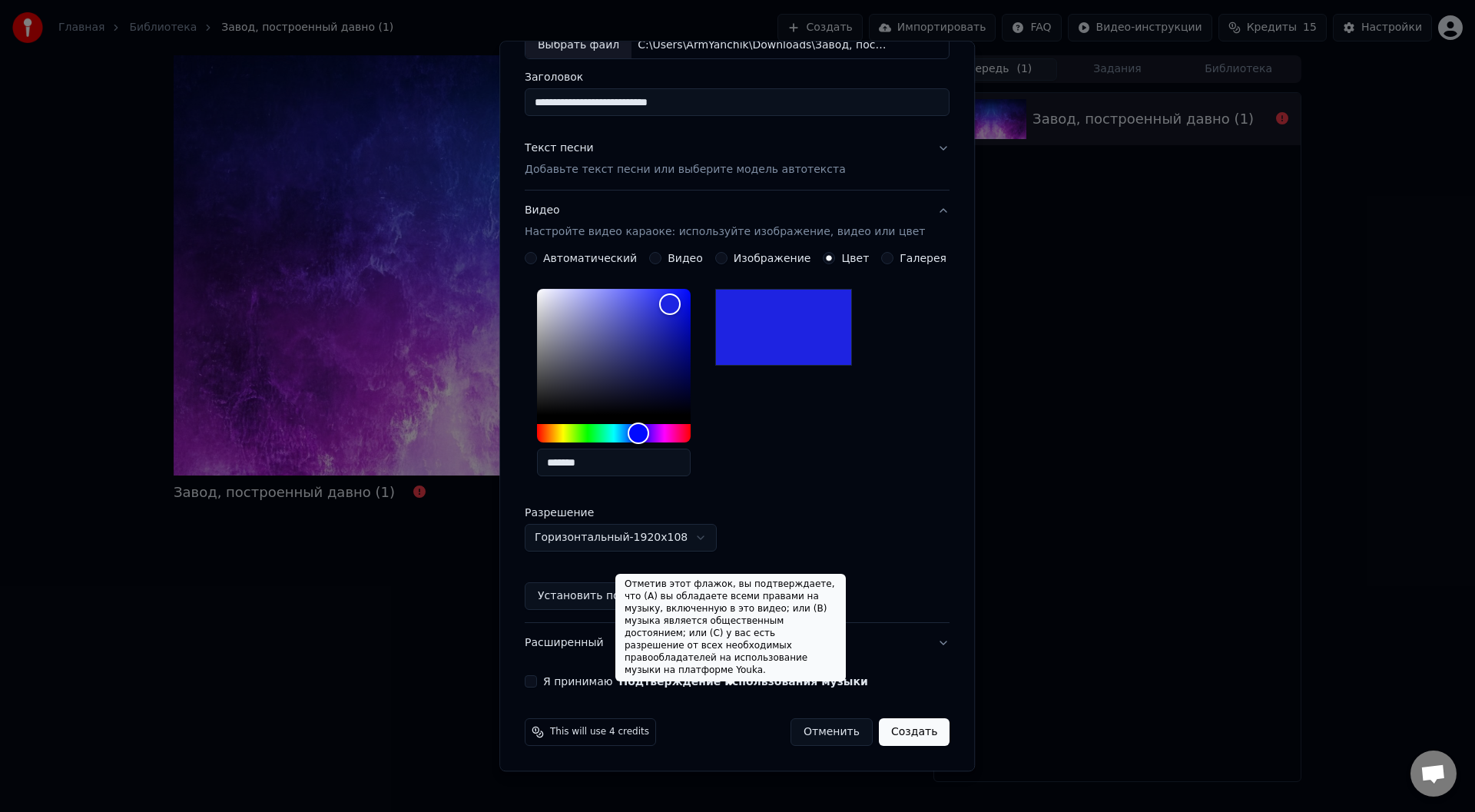
click at [777, 678] on button "Подтверждение использования музыки" at bounding box center [743, 682] width 249 height 11
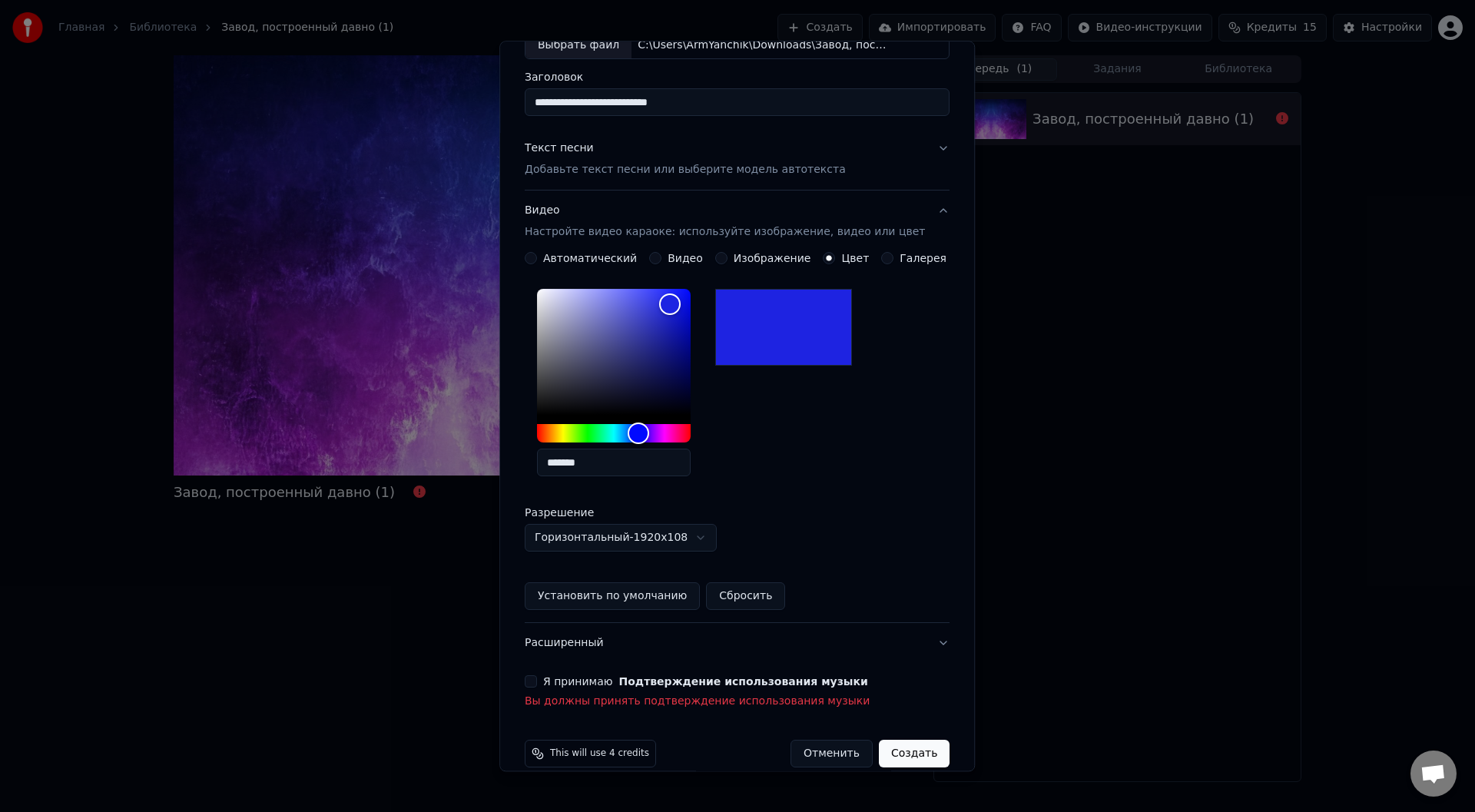
click at [537, 685] on button "Я принимаю Подтверждение использования музыки" at bounding box center [531, 682] width 13 height 13
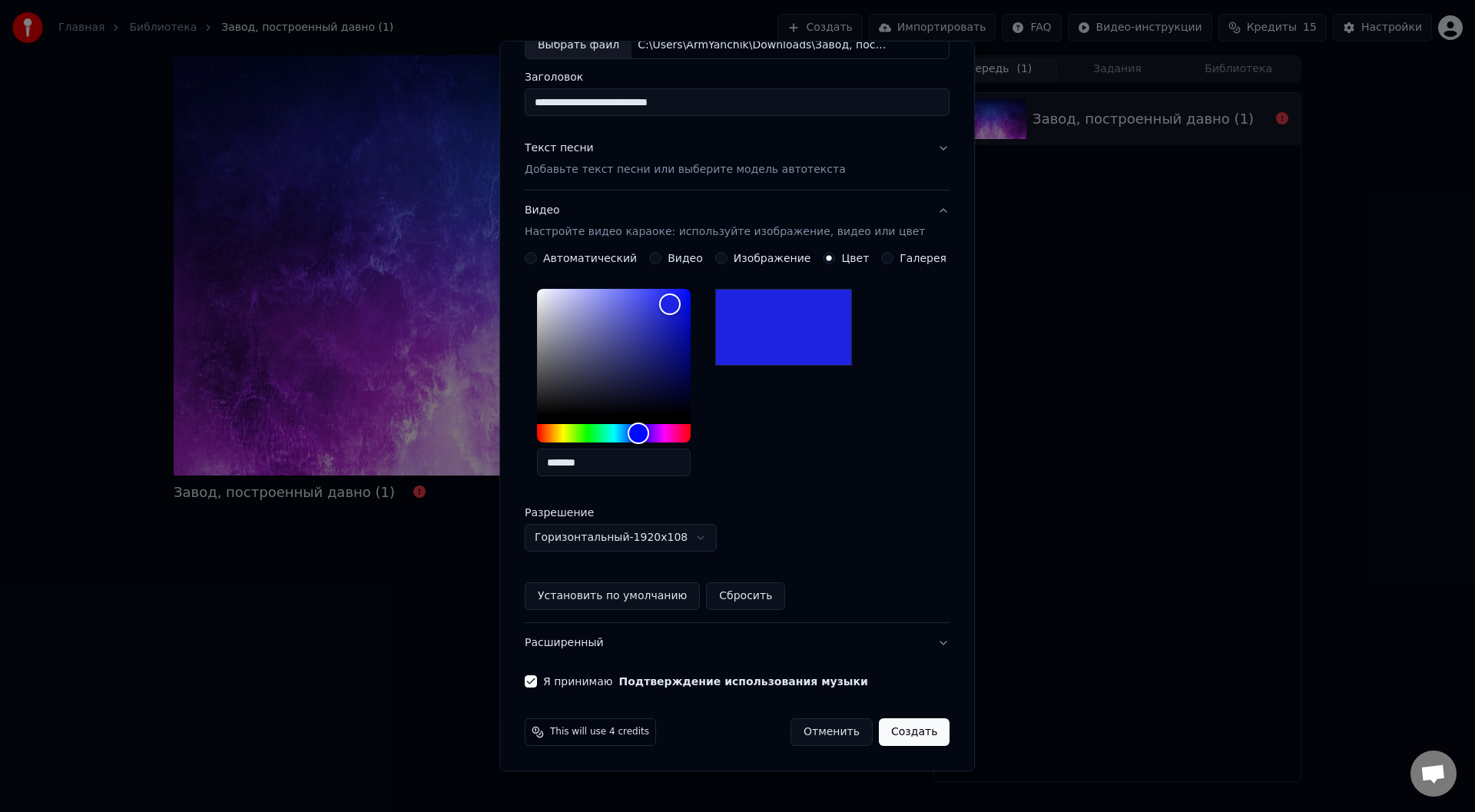
click at [895, 739] on button "Создать" at bounding box center [914, 732] width 70 height 28
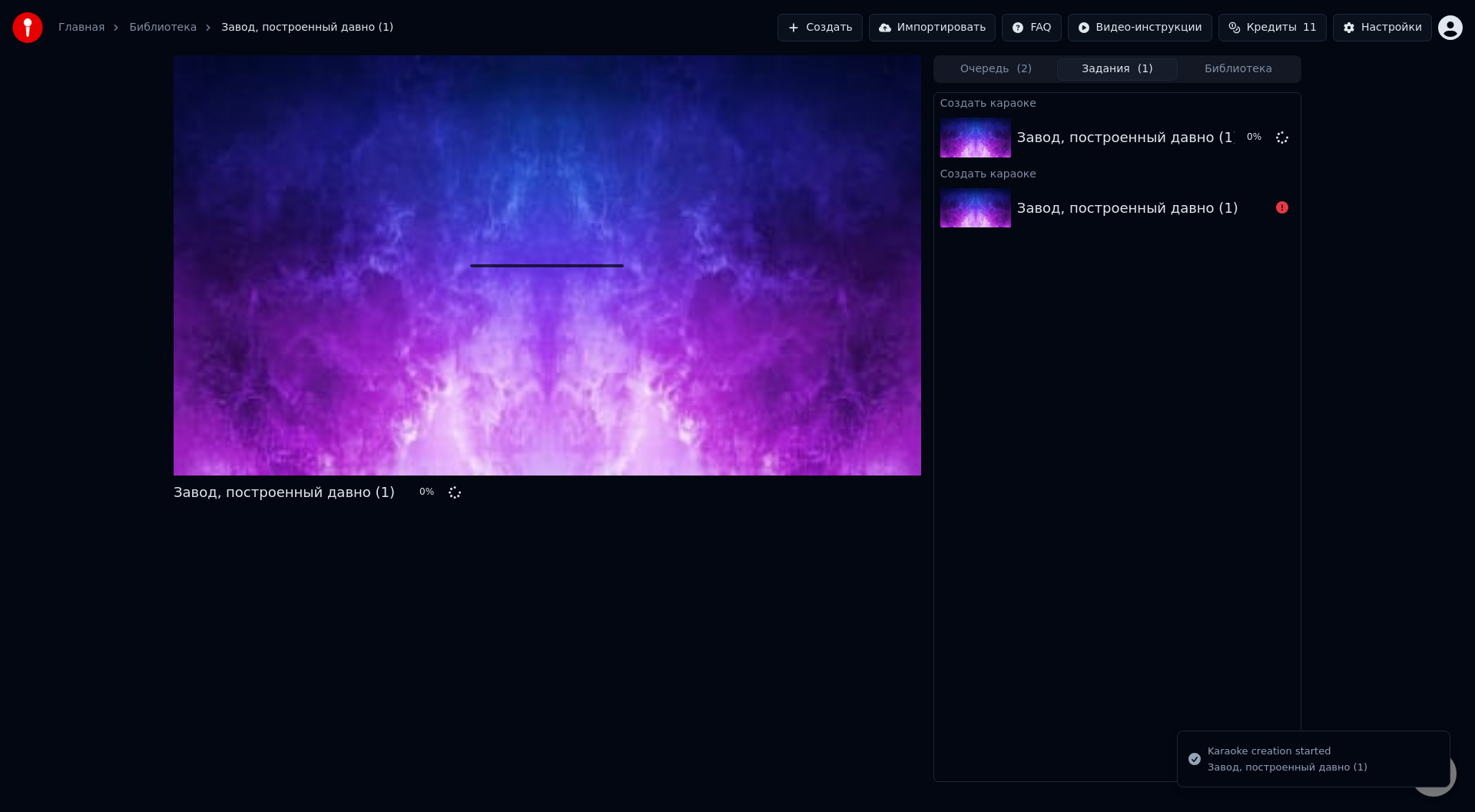
click at [1135, 159] on div "Завод, построенный давно (1) 0 %" at bounding box center [1117, 138] width 367 height 52
click at [1131, 123] on div "Завод, построенный давно (1) 0 %" at bounding box center [1117, 138] width 367 height 52
click at [1271, 300] on div "Создать караоке Завод, построенный давно (1) 18 % Создать караоке Завод, постро…" at bounding box center [1117, 437] width 368 height 690
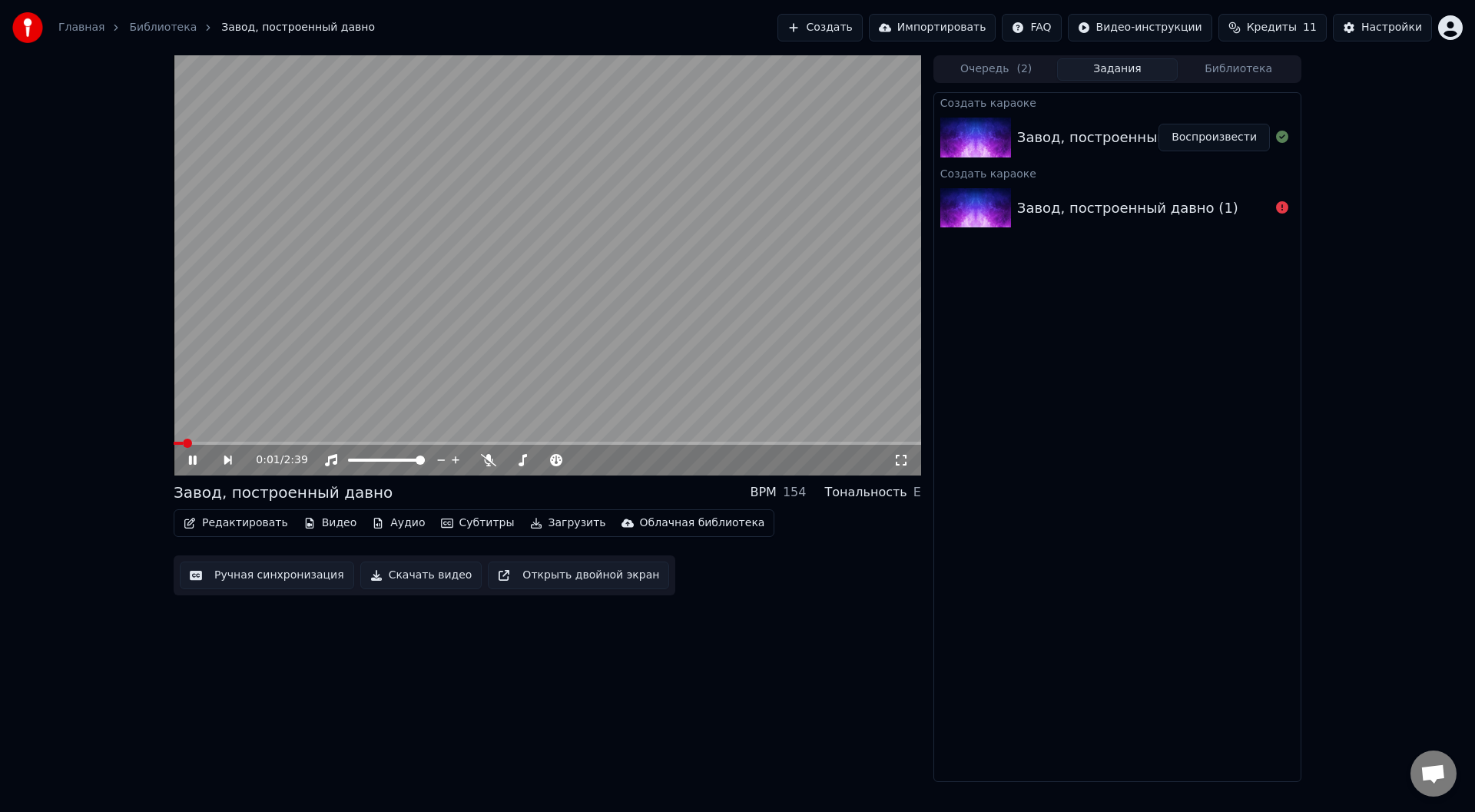
click at [196, 466] on icon at bounding box center [203, 461] width 36 height 13
click at [386, 458] on span at bounding box center [367, 460] width 38 height 3
click at [187, 466] on icon at bounding box center [203, 461] width 36 height 13
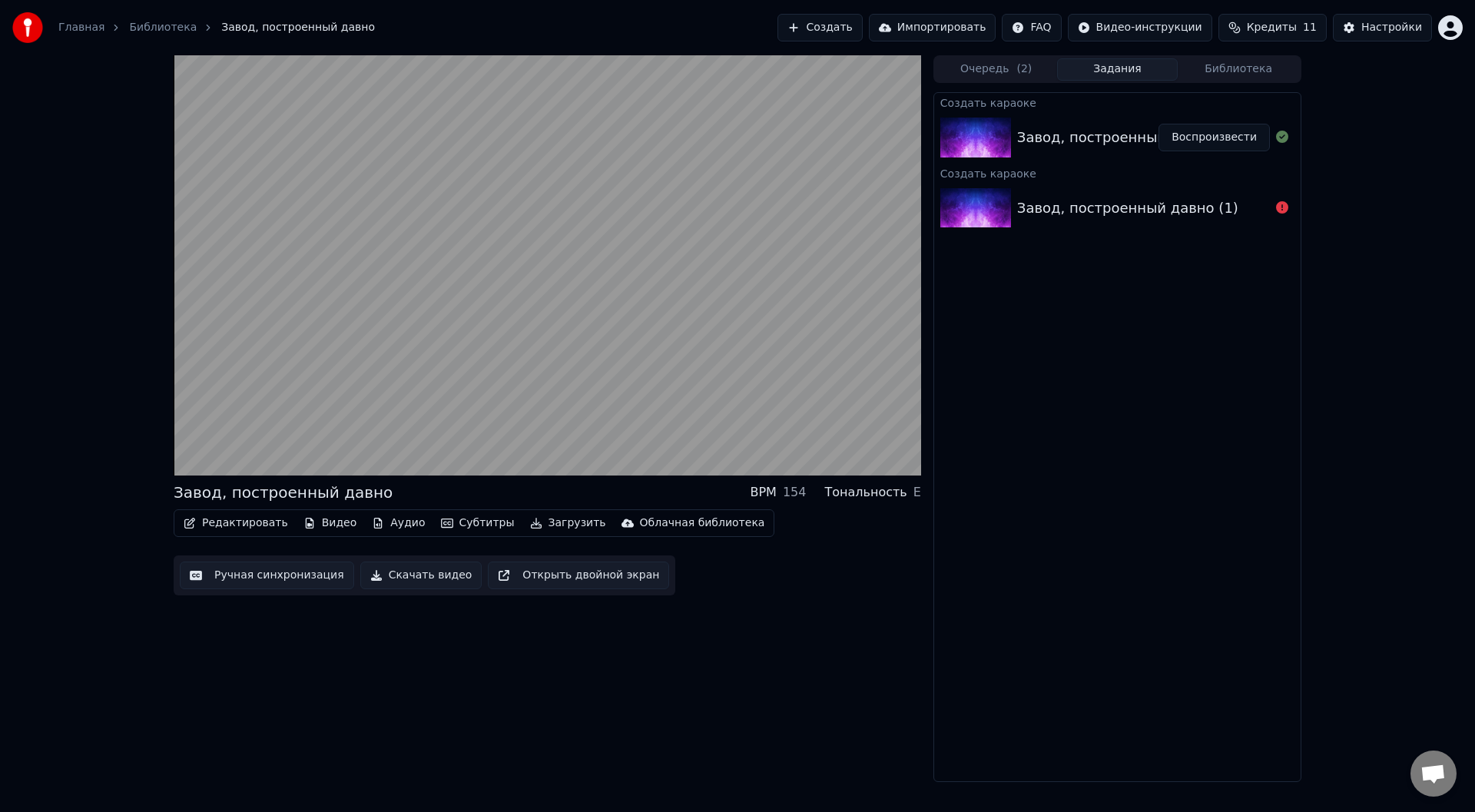
click at [529, 522] on button "Загрузить" at bounding box center [568, 522] width 89 height 21
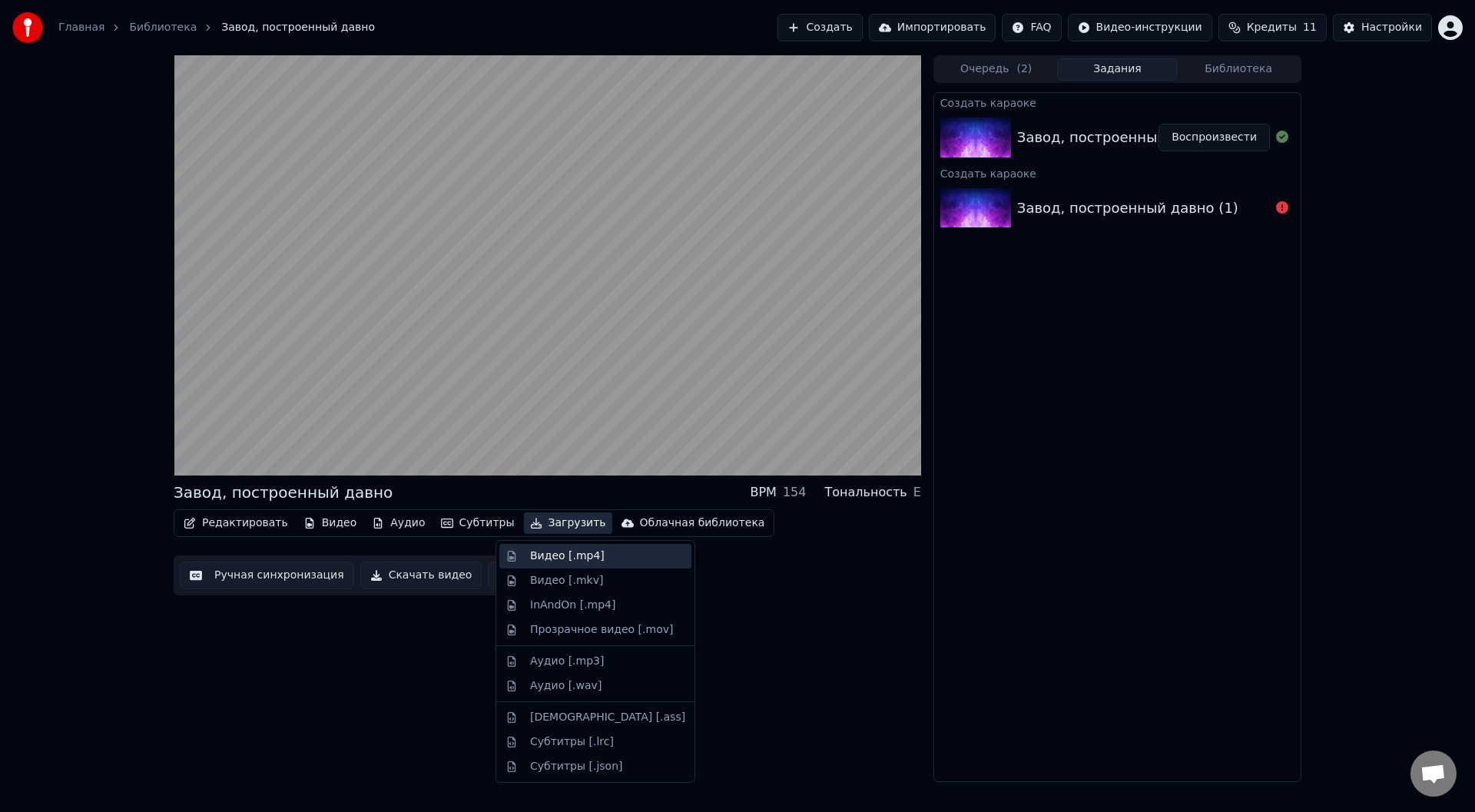
click at [546, 556] on div "Видео [.mp4]" at bounding box center [568, 556] width 74 height 15
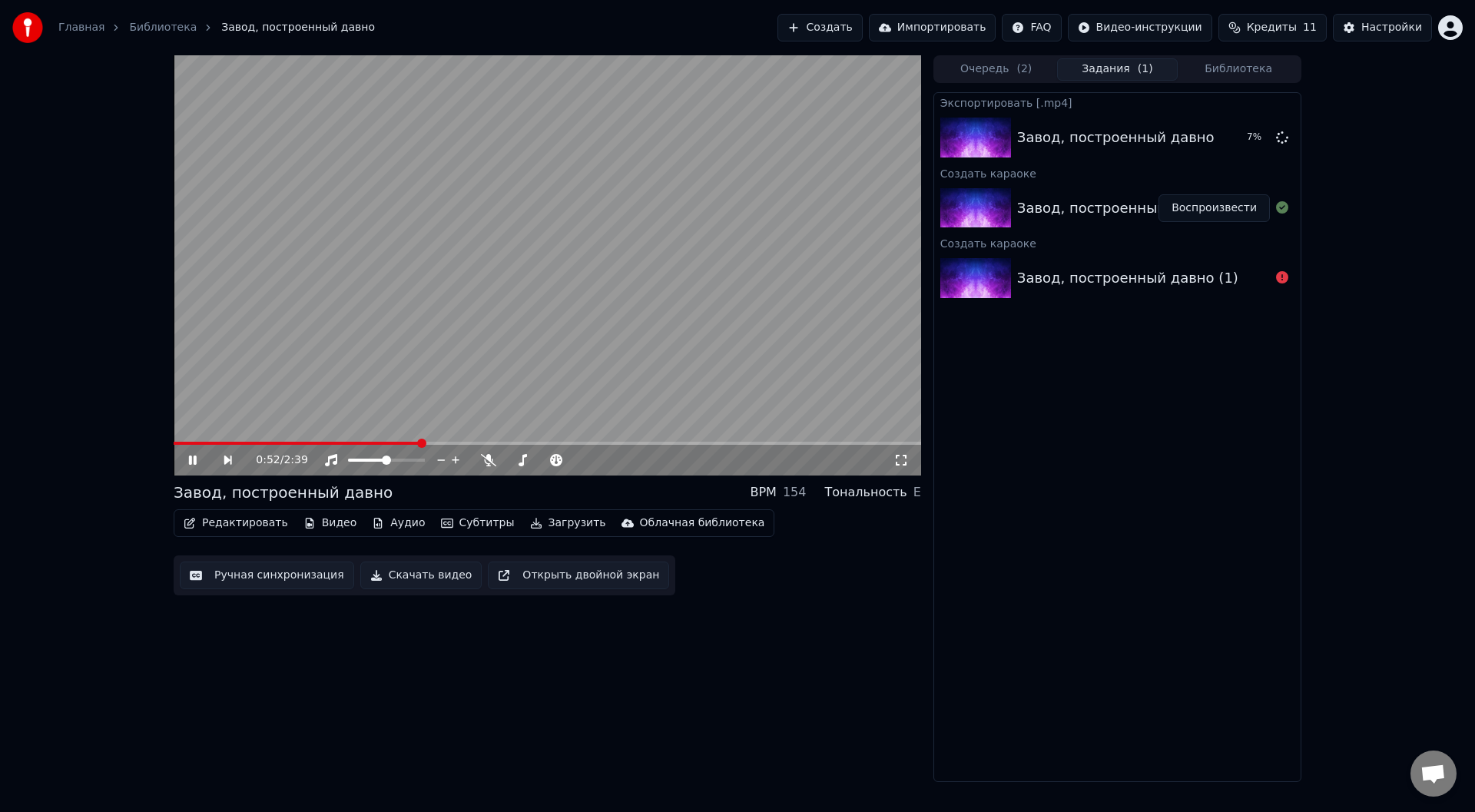
click at [185, 460] on div "0:52 / 2:39" at bounding box center [547, 460] width 736 height 15
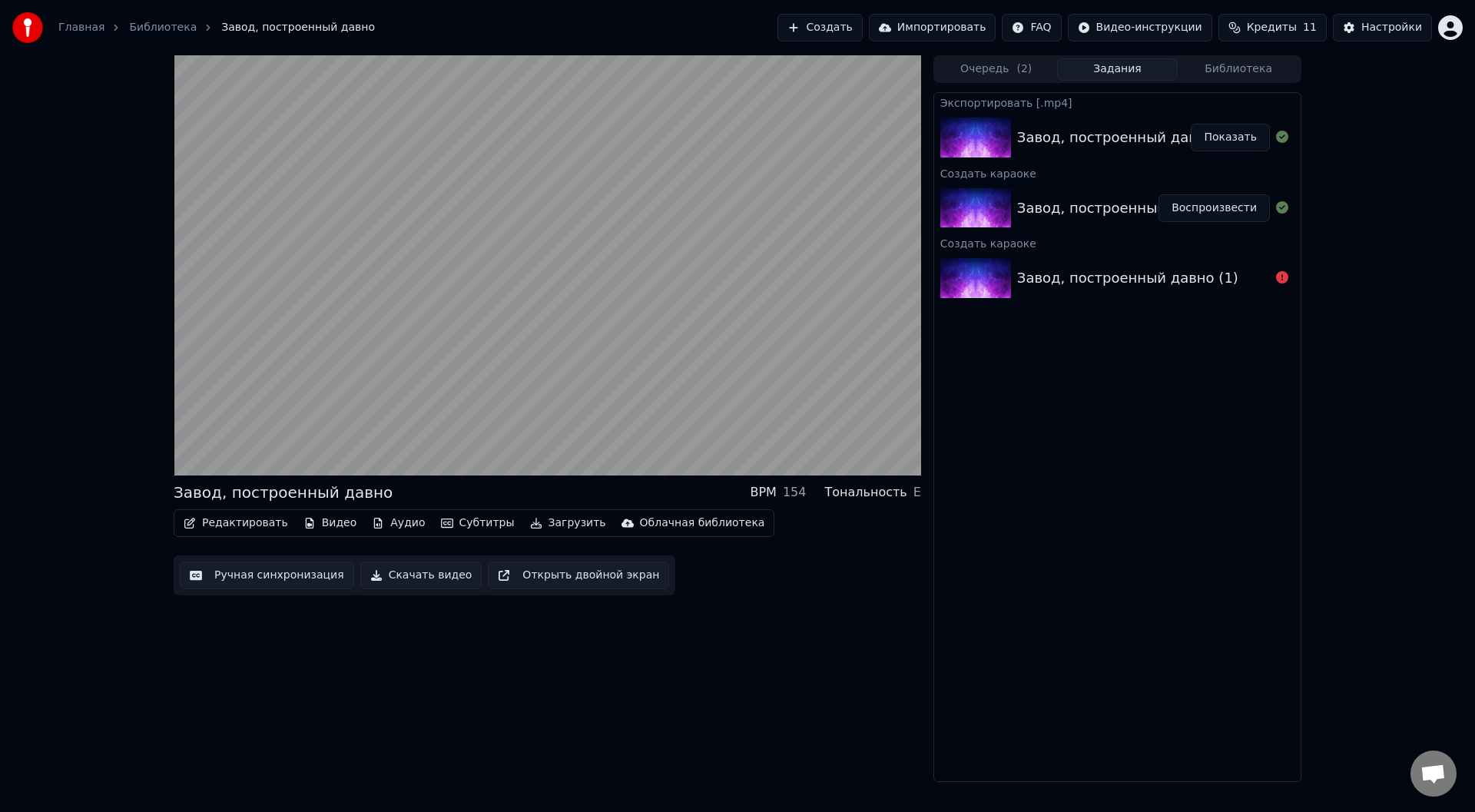
click at [1231, 131] on button "Показать" at bounding box center [1230, 137] width 79 height 28
